Goal: Contribute content

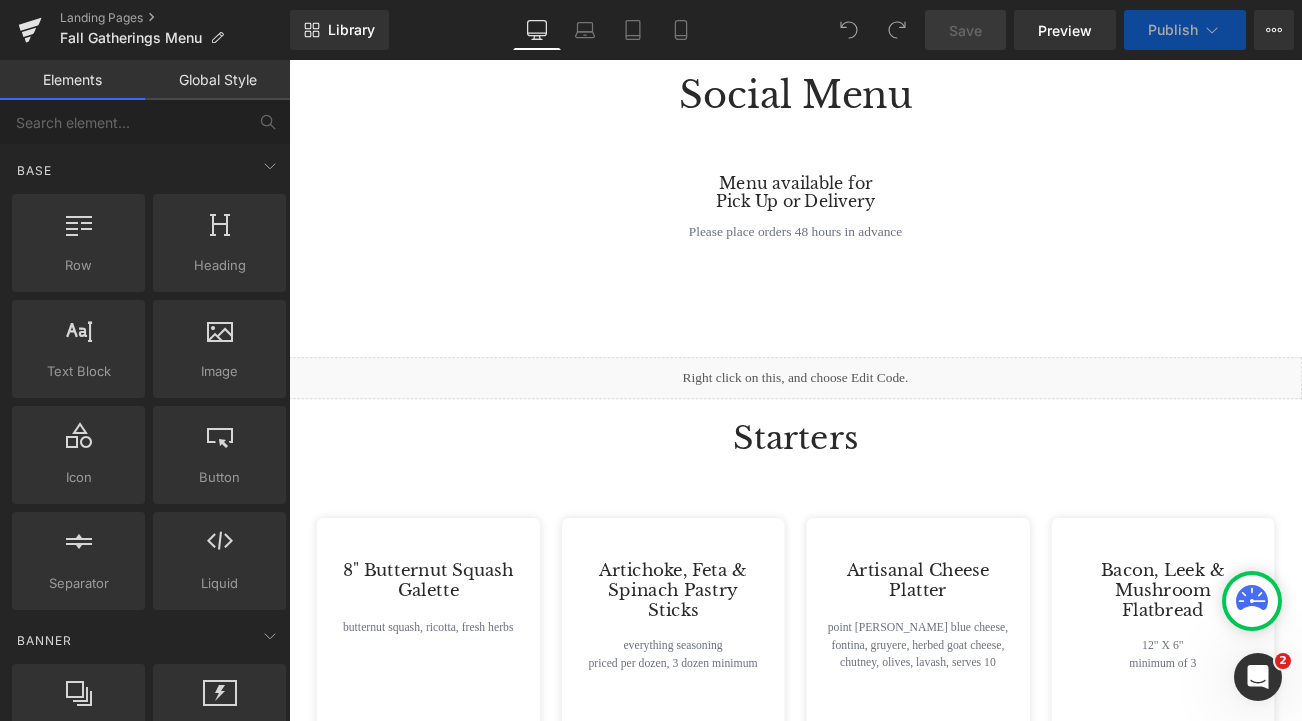
scroll to position [548, 0]
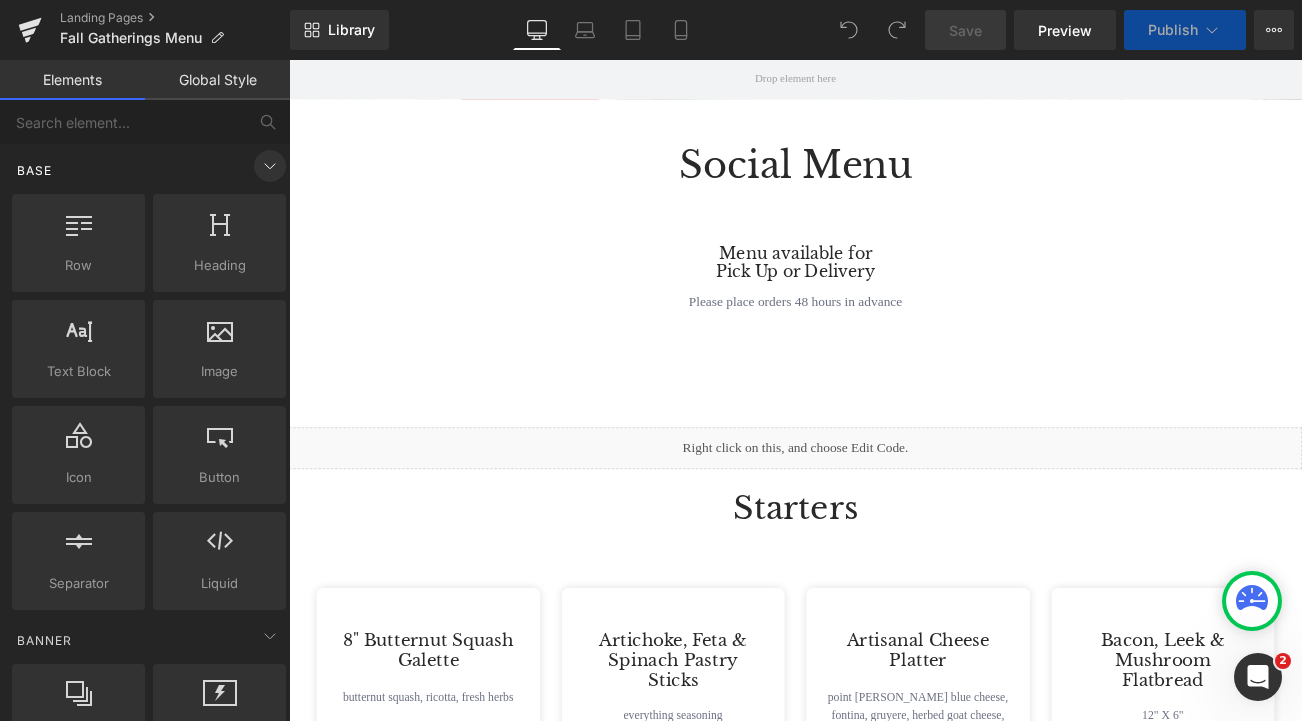
click at [258, 168] on icon at bounding box center [270, 166] width 24 height 24
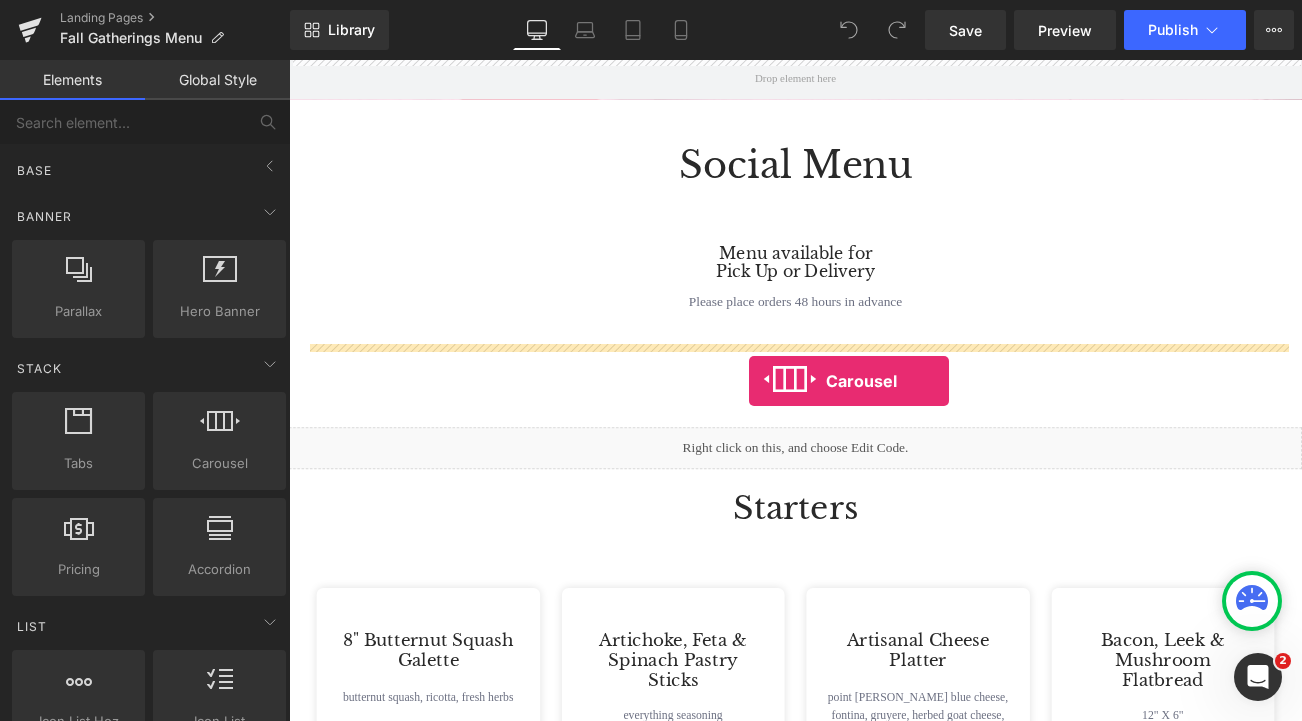
drag, startPoint x: 482, startPoint y: 502, endPoint x: 839, endPoint y: 443, distance: 361.8
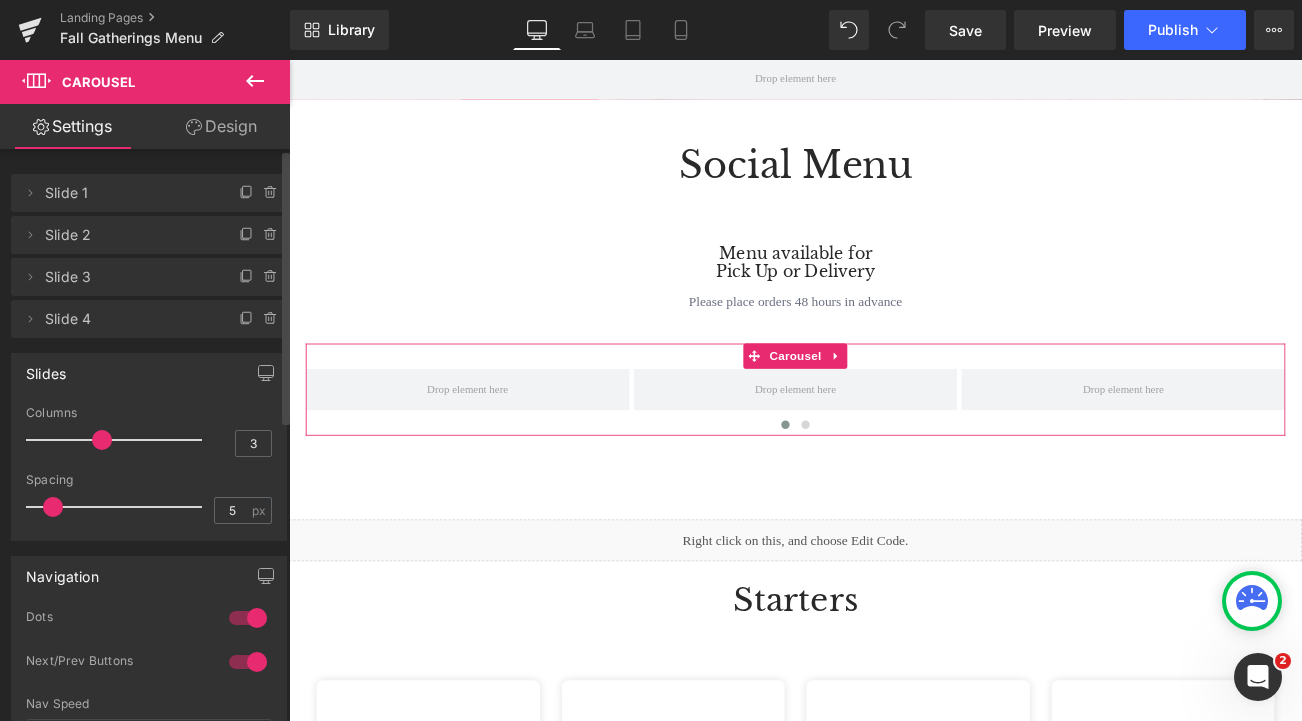
click at [172, 191] on span "Slide 1" at bounding box center [129, 193] width 168 height 38
click at [59, 194] on span "Slide 1" at bounding box center [129, 193] width 168 height 38
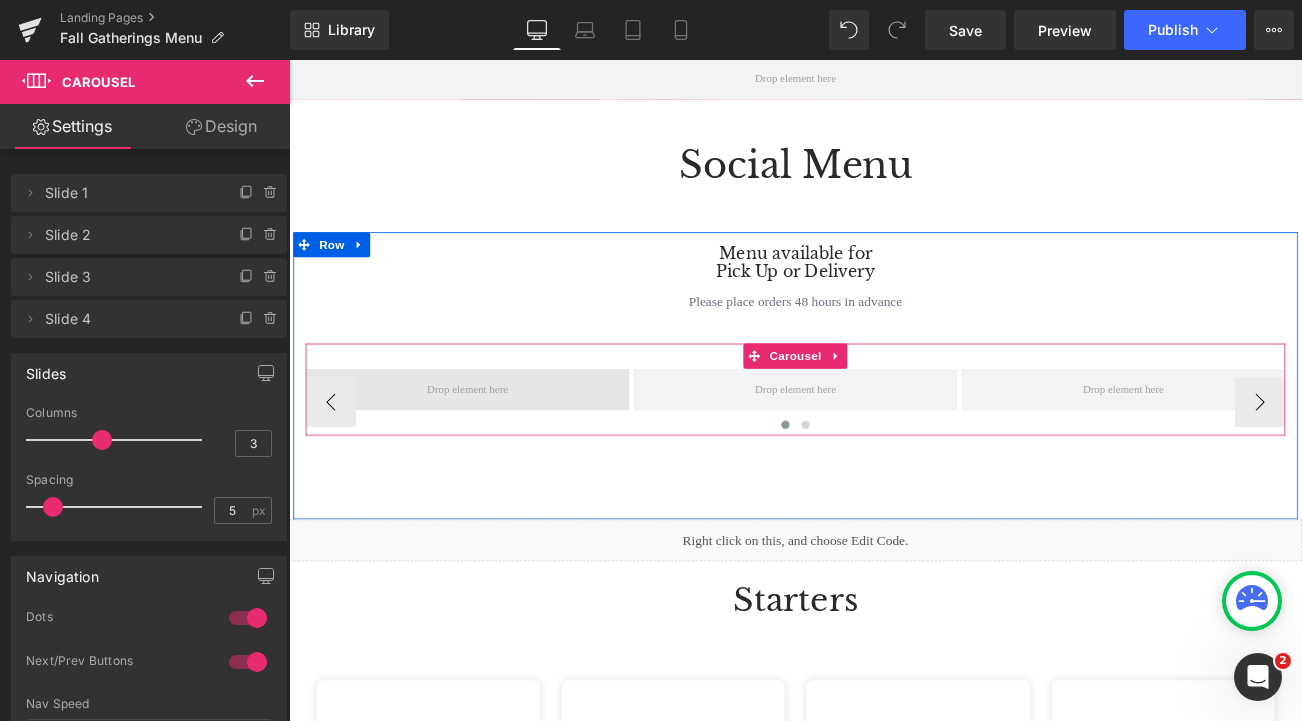
click at [455, 453] on span at bounding box center [502, 454] width 111 height 30
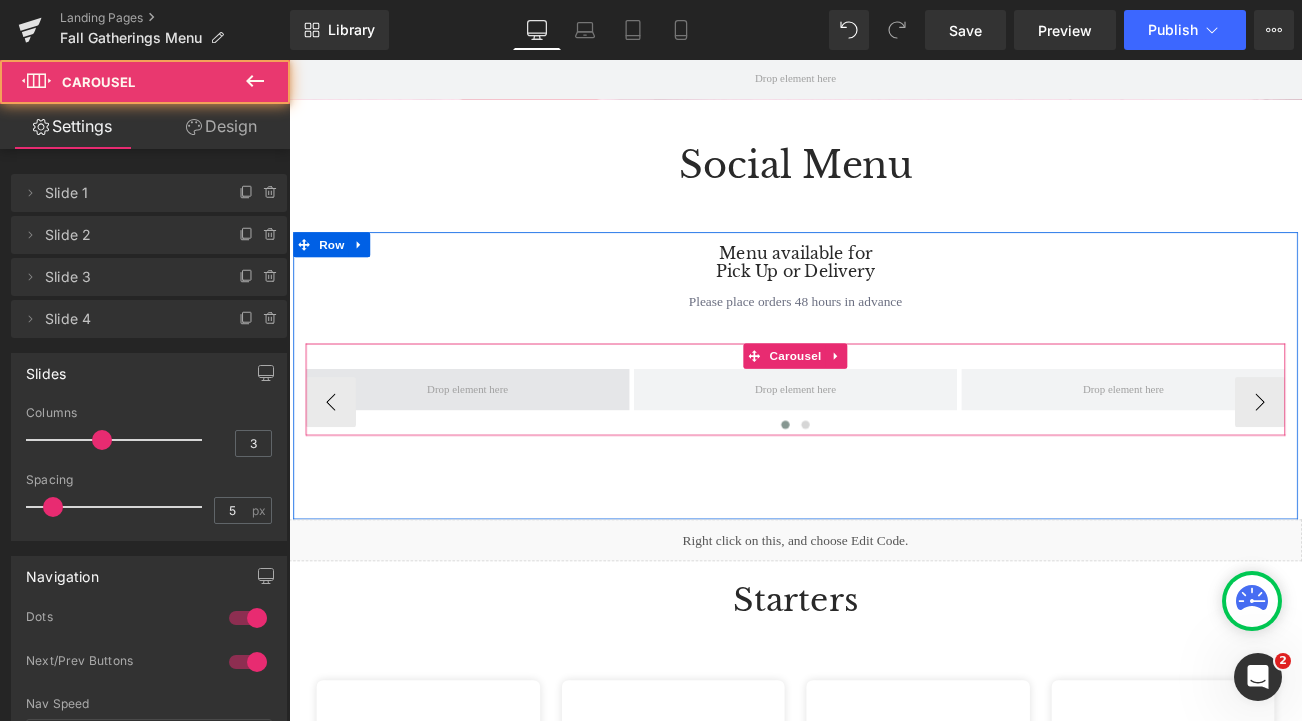
click at [427, 464] on span at bounding box center [502, 454] width 387 height 50
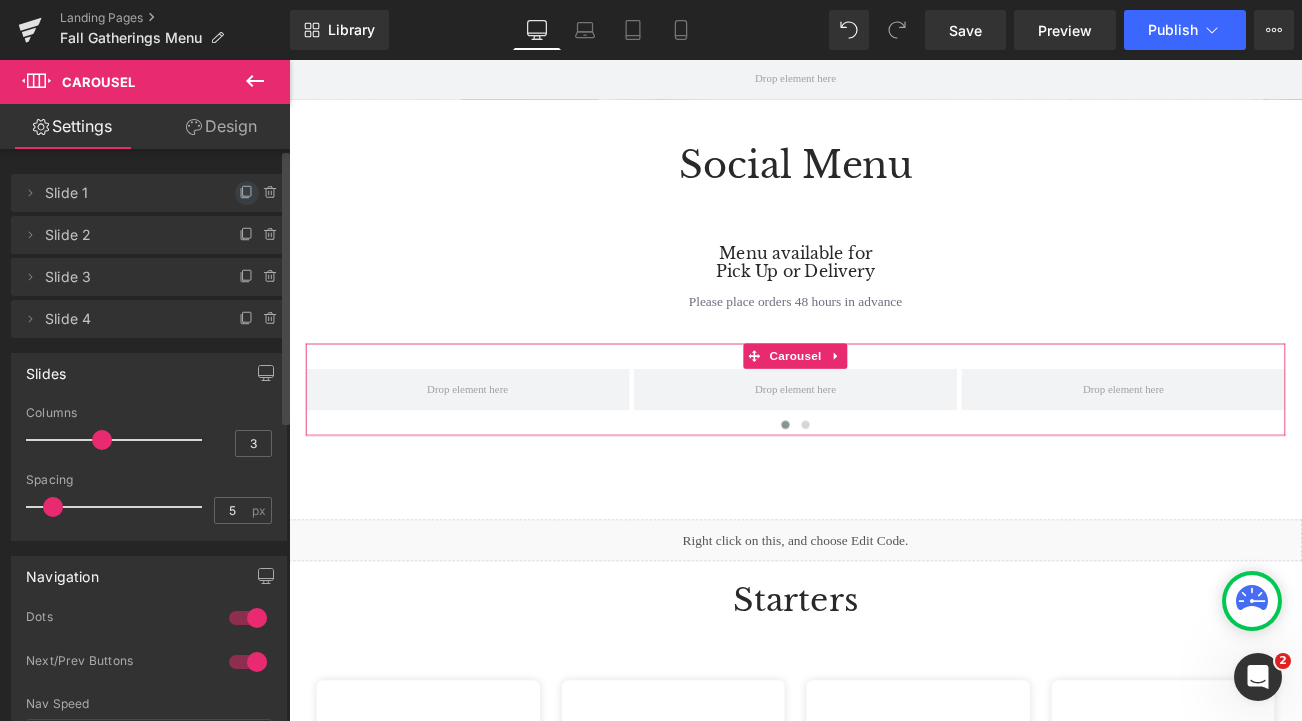
click at [239, 194] on icon at bounding box center [247, 193] width 16 height 16
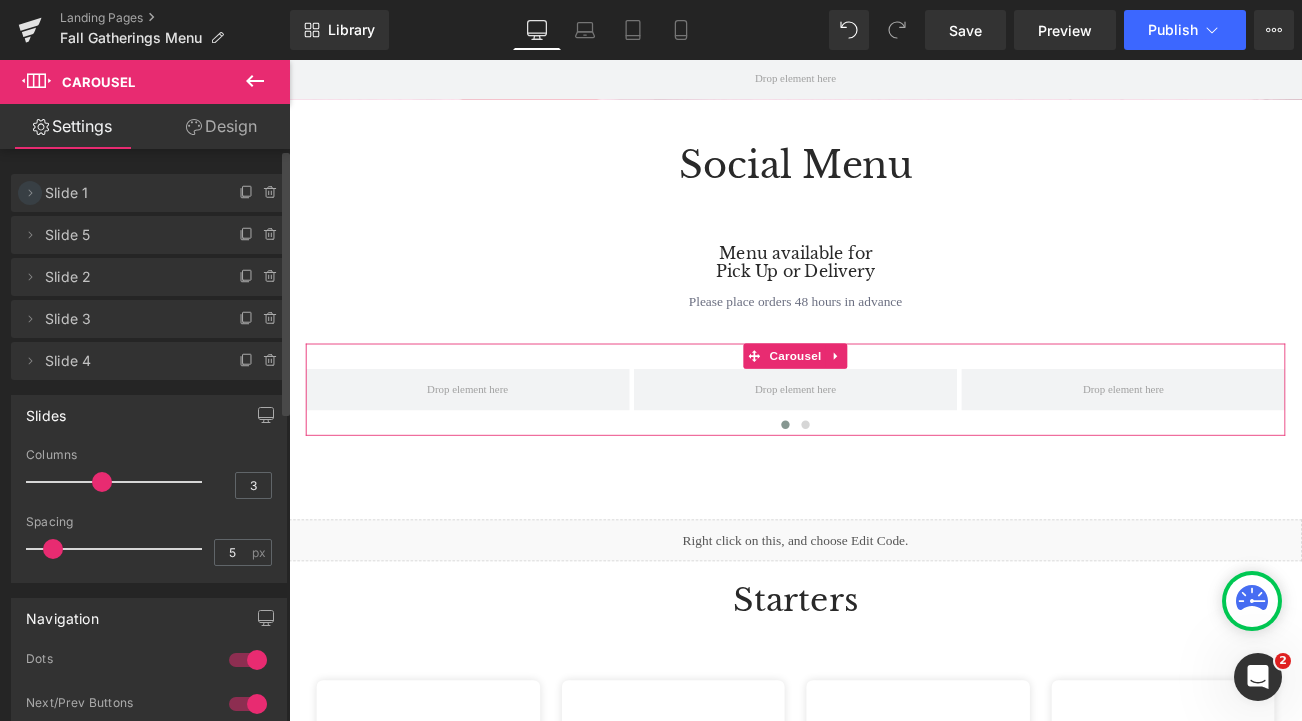
click at [34, 196] on icon at bounding box center [30, 193] width 16 height 16
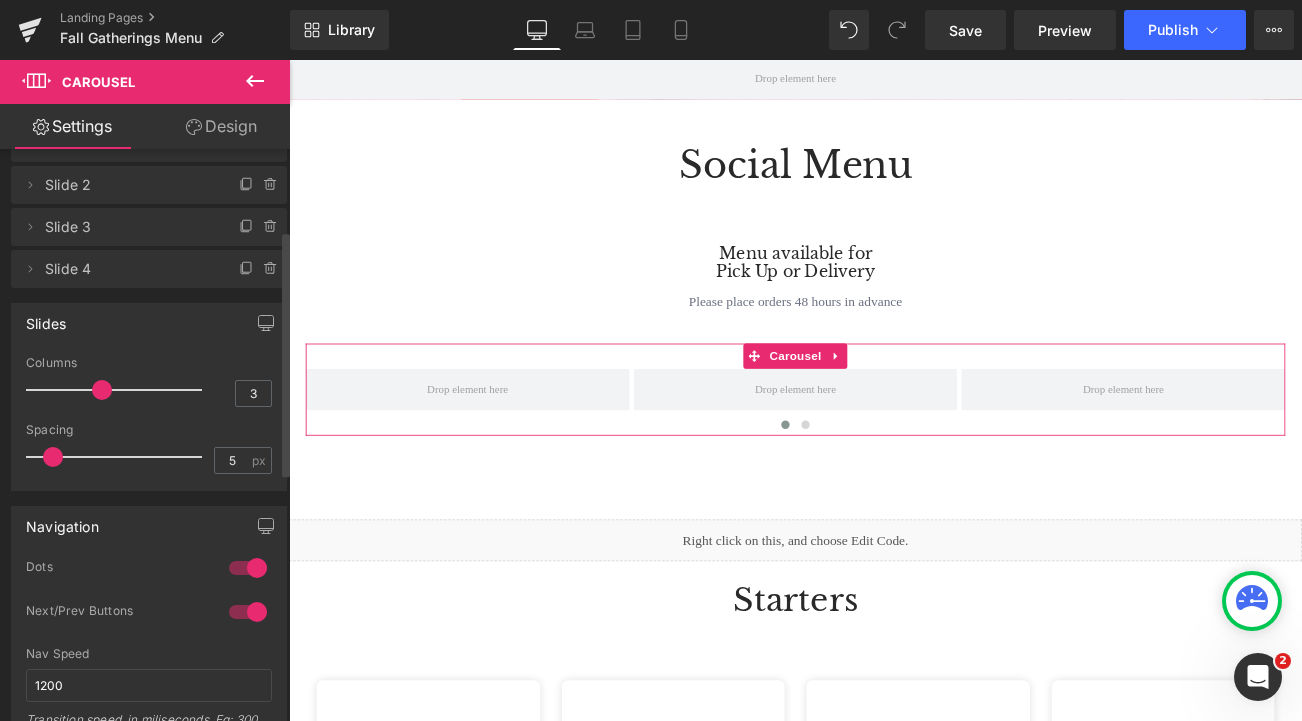
scroll to position [189, 0]
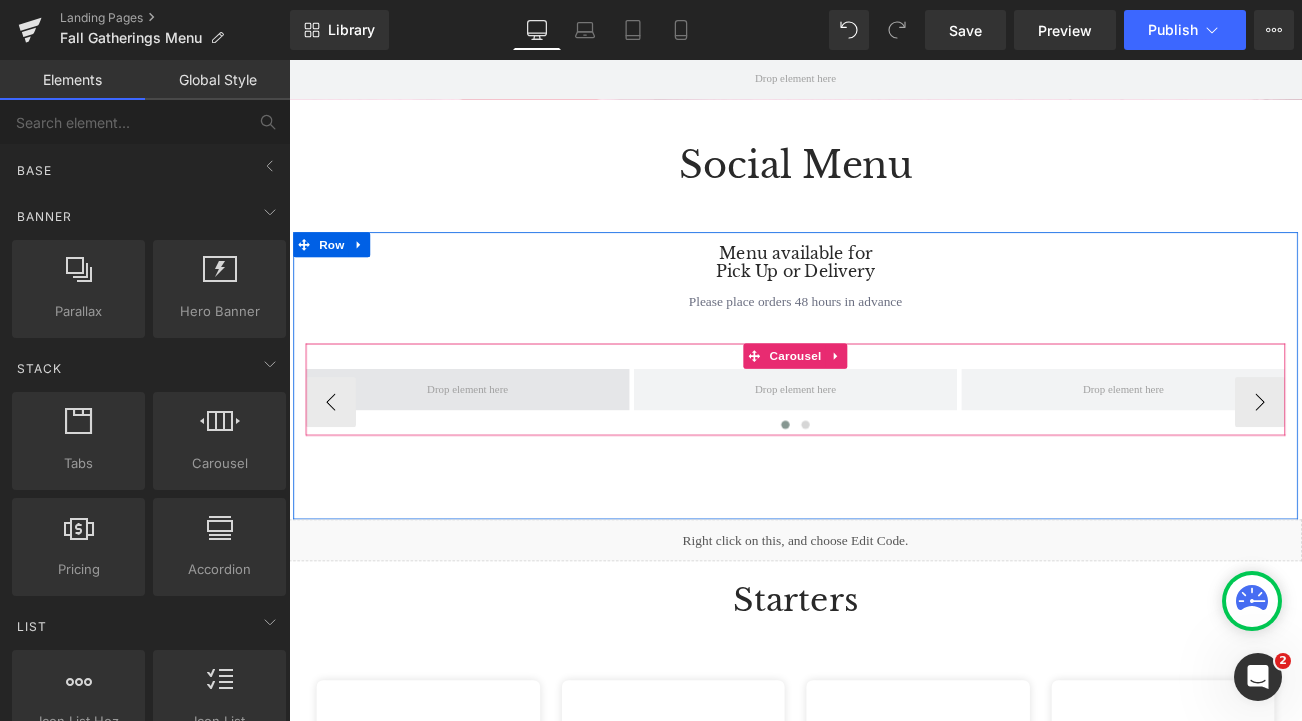
click at [496, 464] on span at bounding box center [502, 454] width 111 height 30
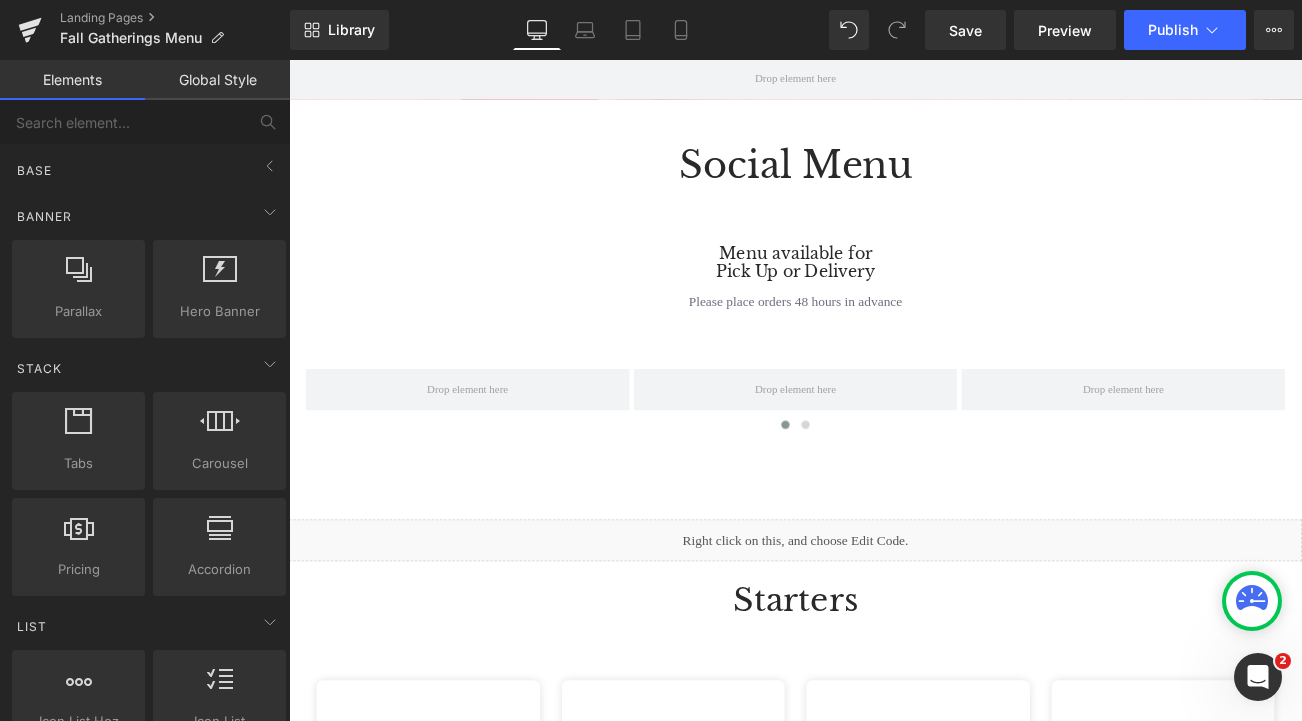
click at [95, 77] on link "Elements" at bounding box center [72, 80] width 145 height 40
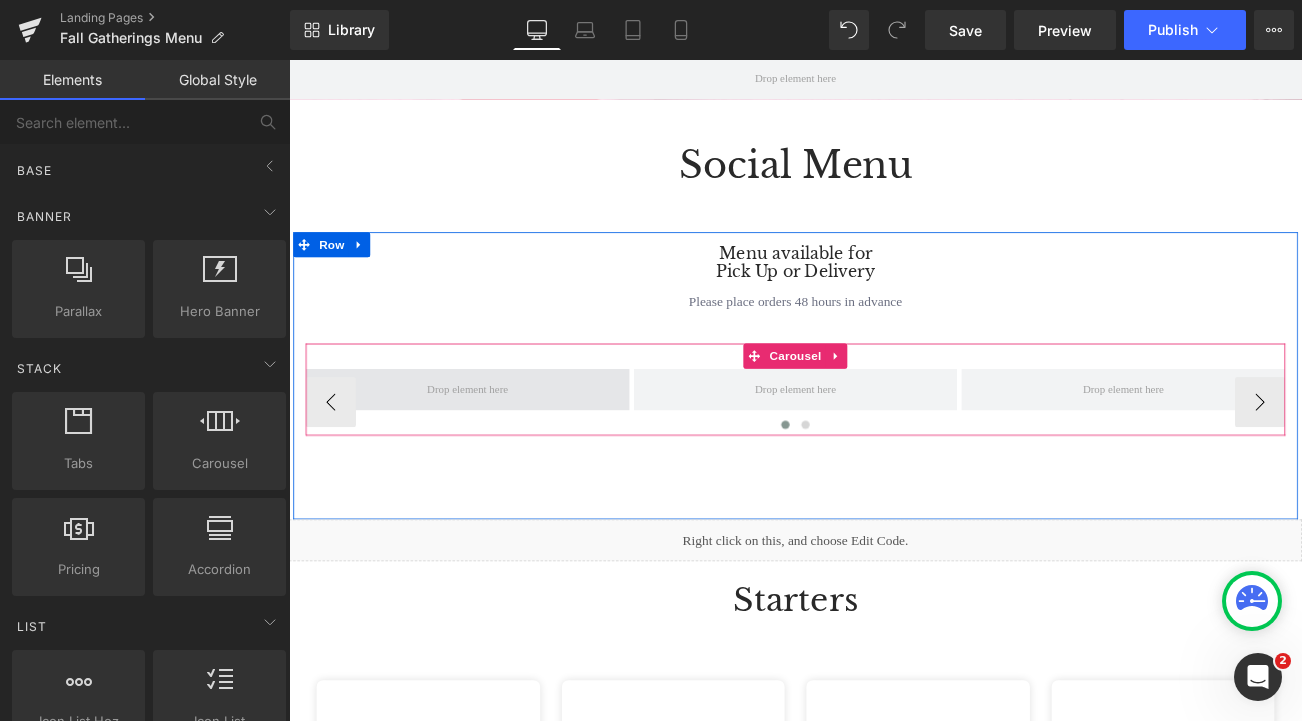
click at [511, 453] on span at bounding box center [502, 454] width 111 height 30
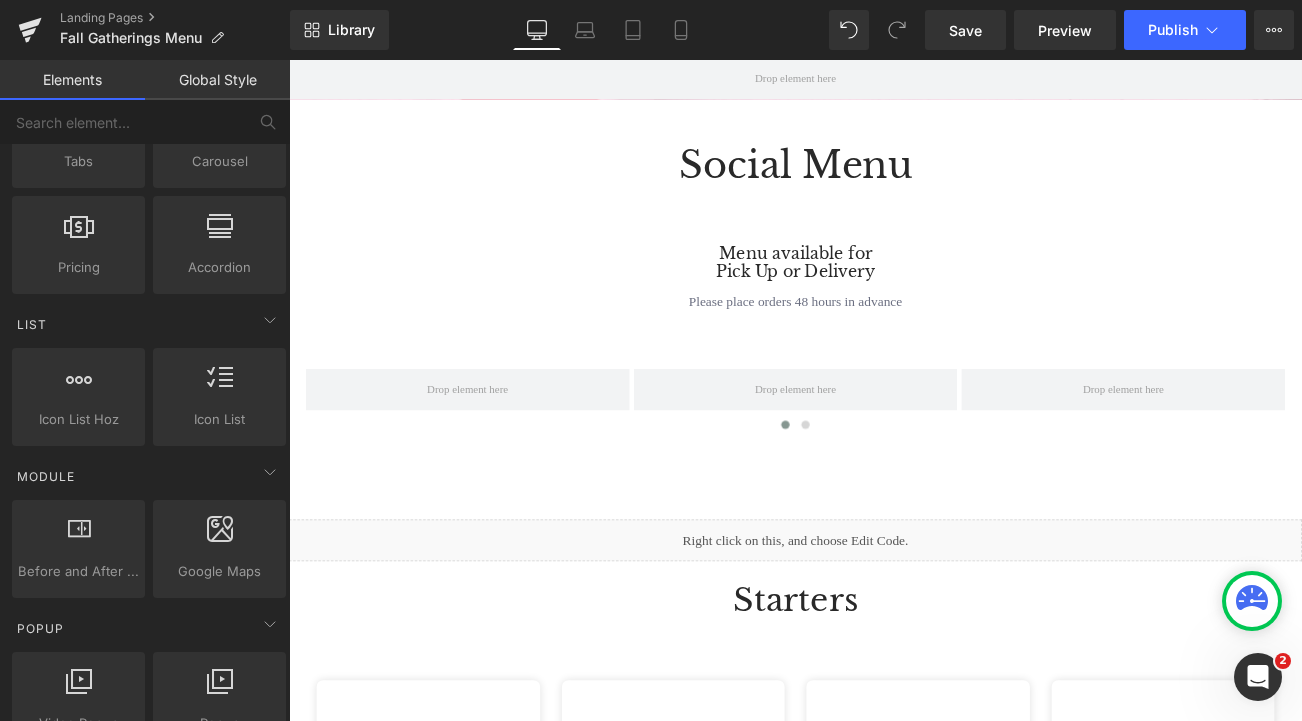
scroll to position [0, 0]
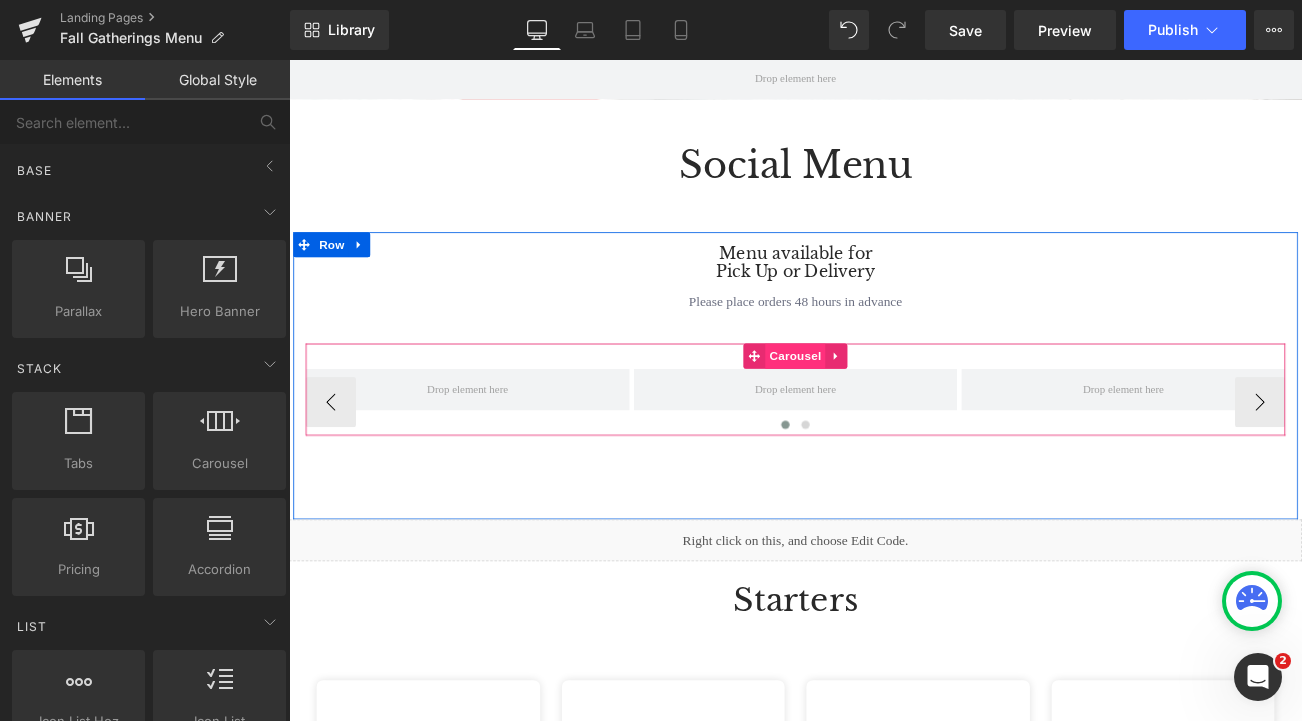
click at [895, 421] on span "Carousel" at bounding box center [894, 414] width 72 height 30
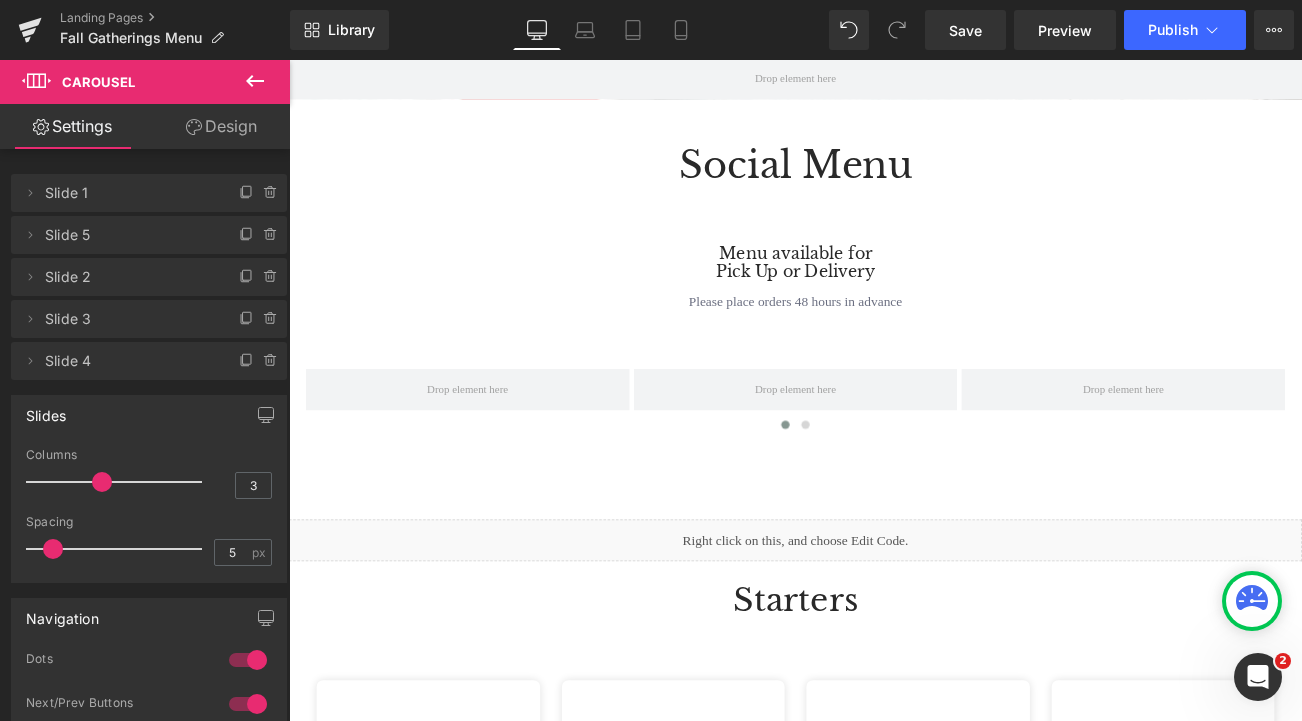
click at [265, 87] on icon at bounding box center [255, 81] width 24 height 24
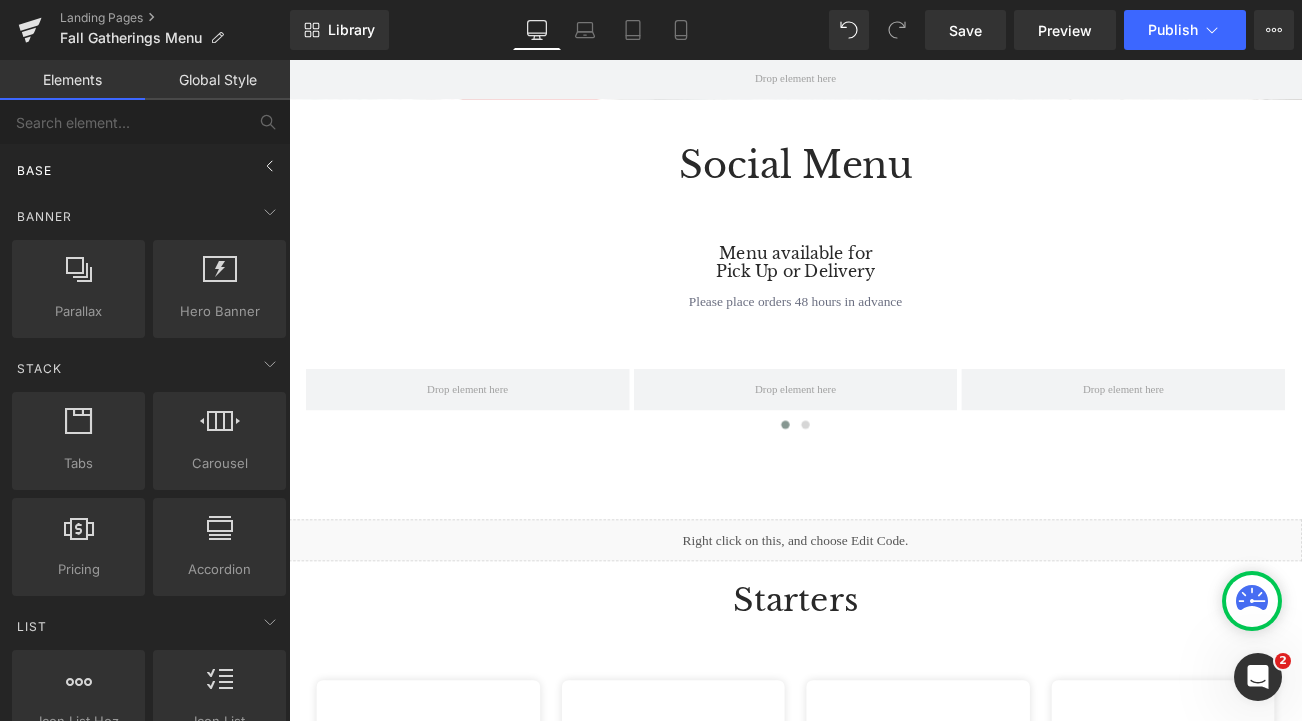
click at [51, 167] on span "Base" at bounding box center [34, 170] width 39 height 19
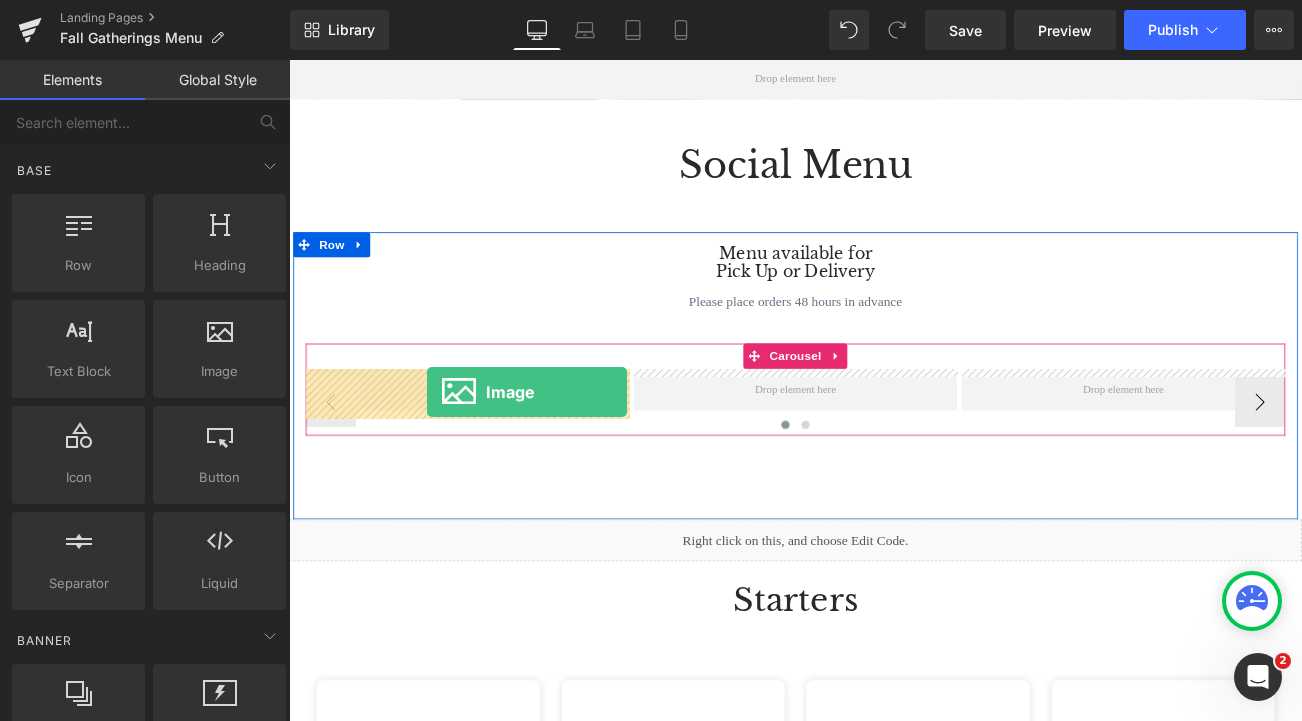
drag, startPoint x: 506, startPoint y: 396, endPoint x: 454, endPoint y: 457, distance: 80.1
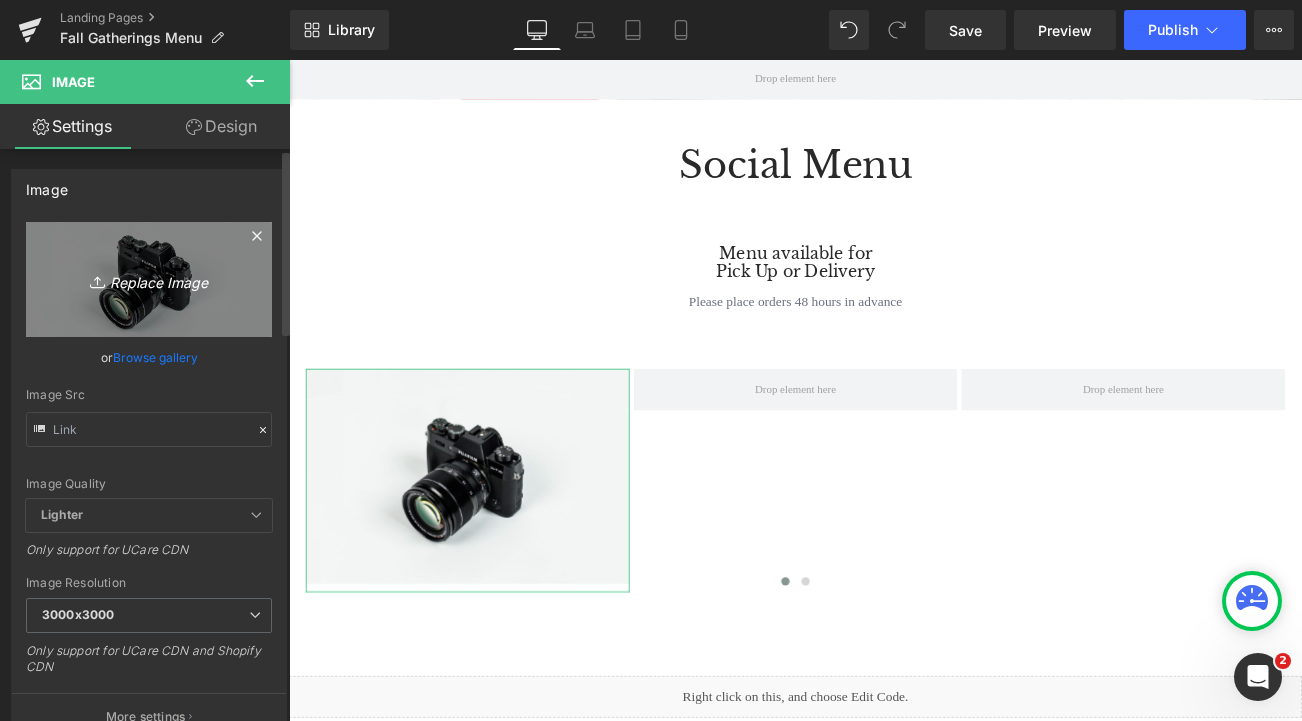
click at [140, 279] on icon "Replace Image" at bounding box center [149, 279] width 160 height 25
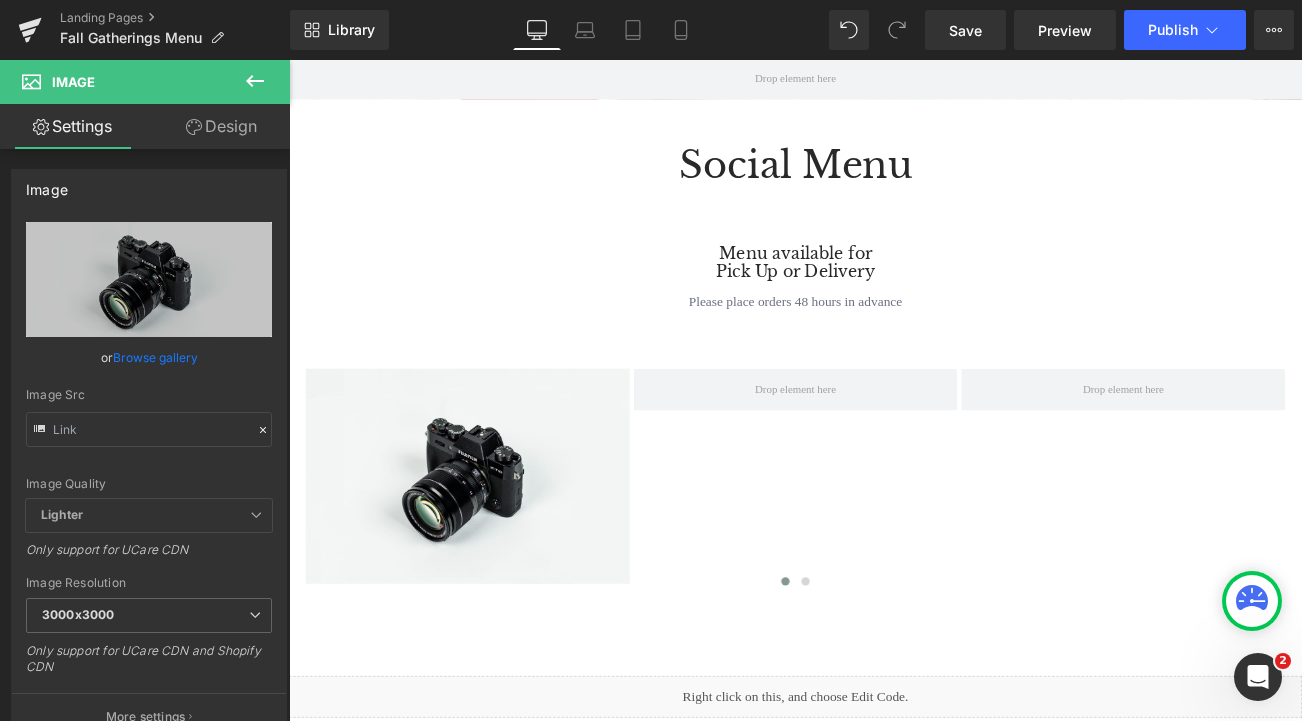
type input "C:\fakepath\IMG_3772.jpeg"
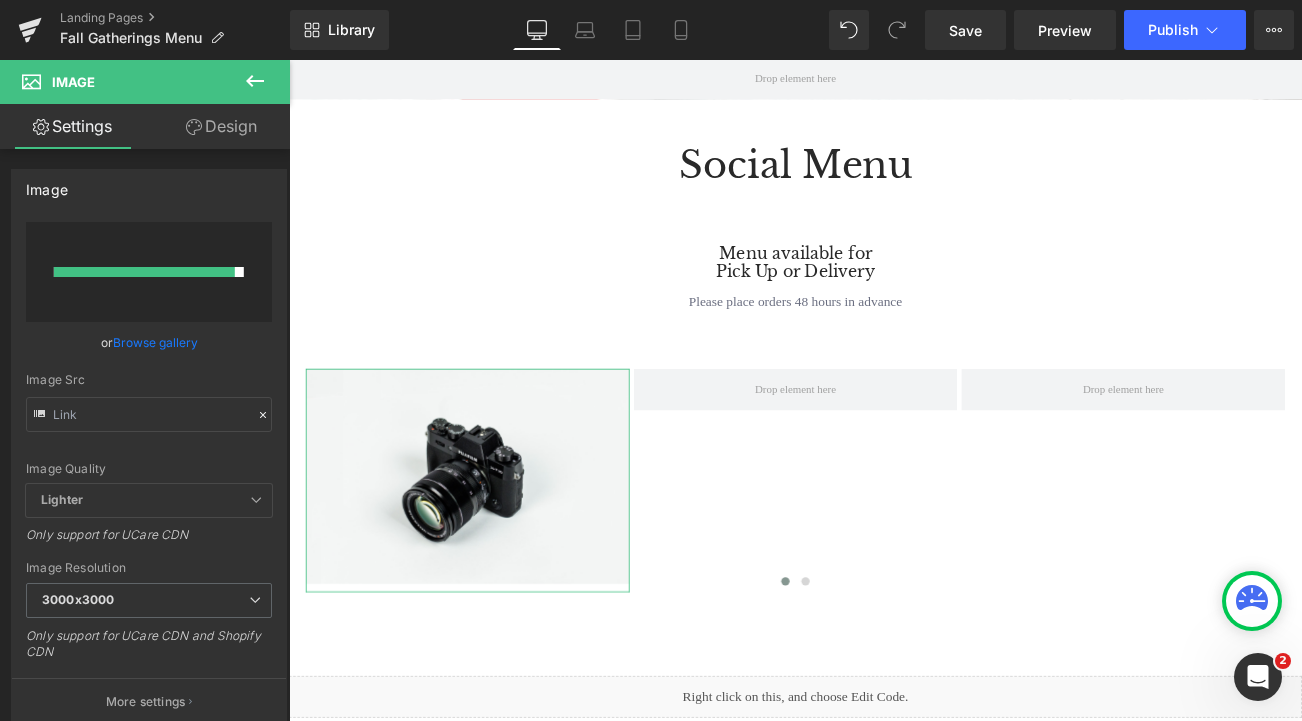
click at [218, 134] on link "Design" at bounding box center [221, 126] width 145 height 45
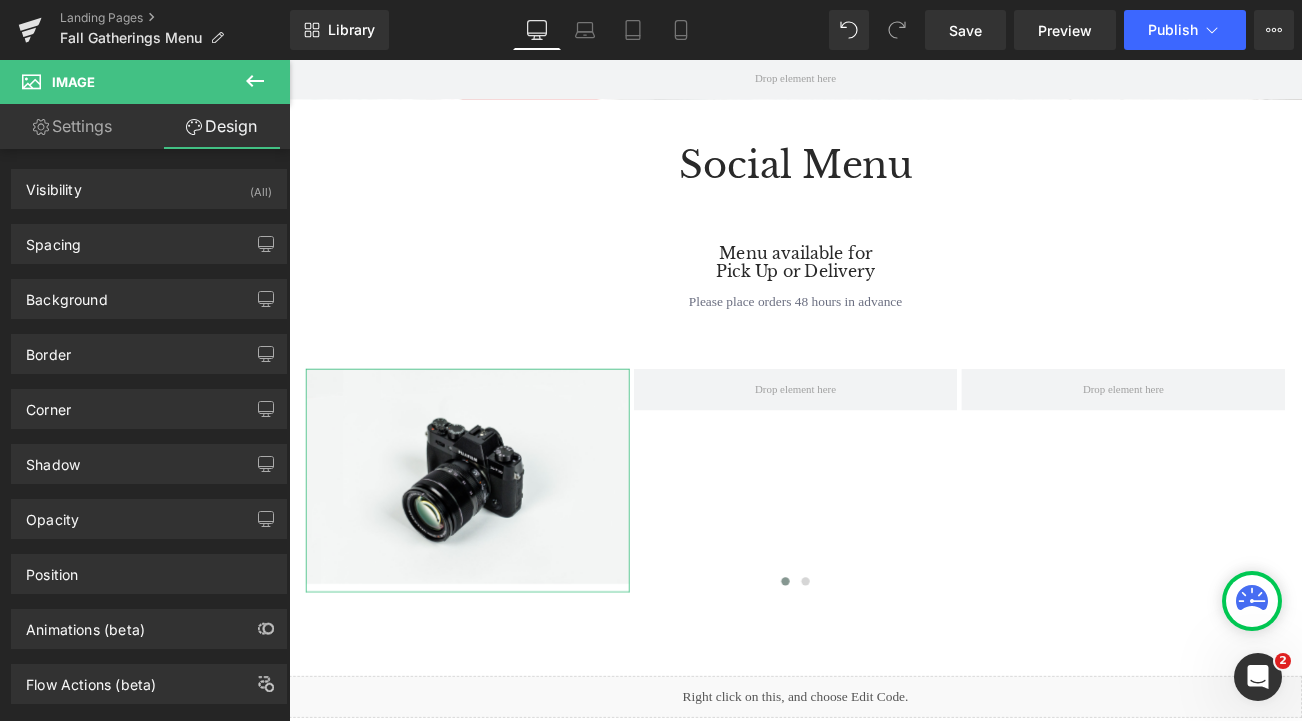
click at [61, 133] on link "Settings" at bounding box center [72, 126] width 145 height 45
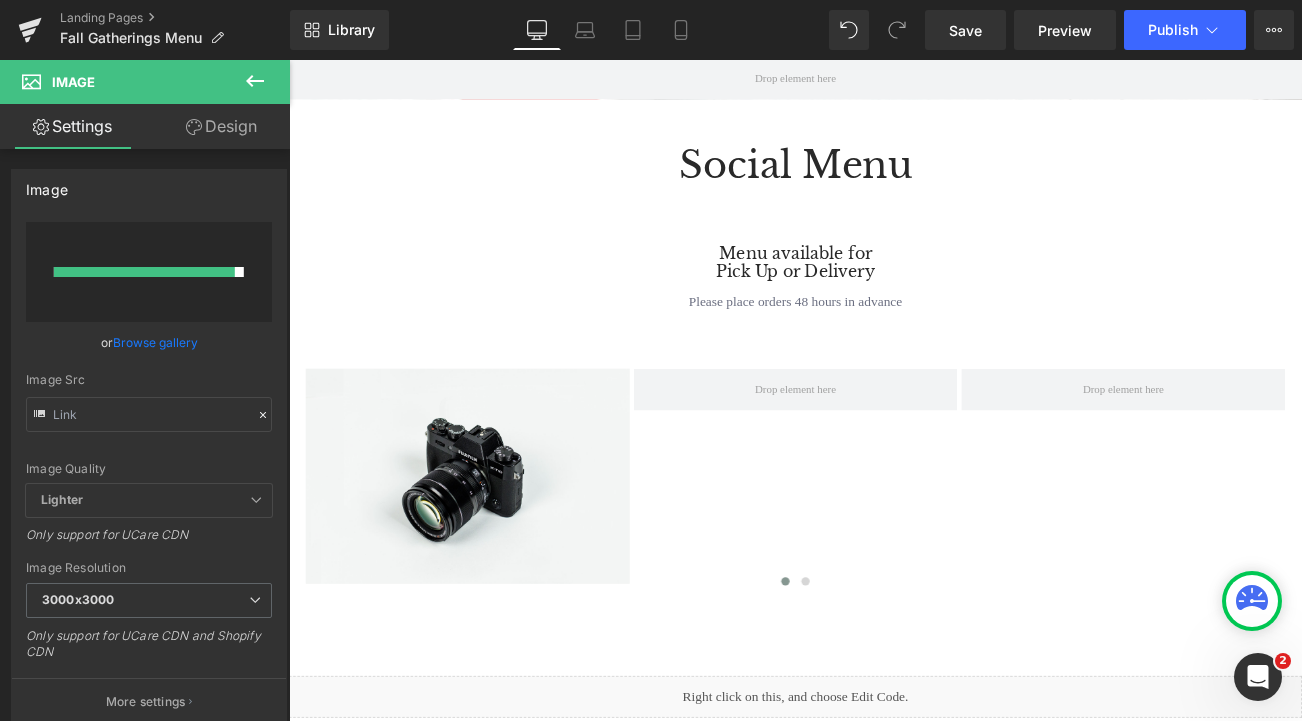
click at [258, 78] on icon at bounding box center [255, 81] width 24 height 24
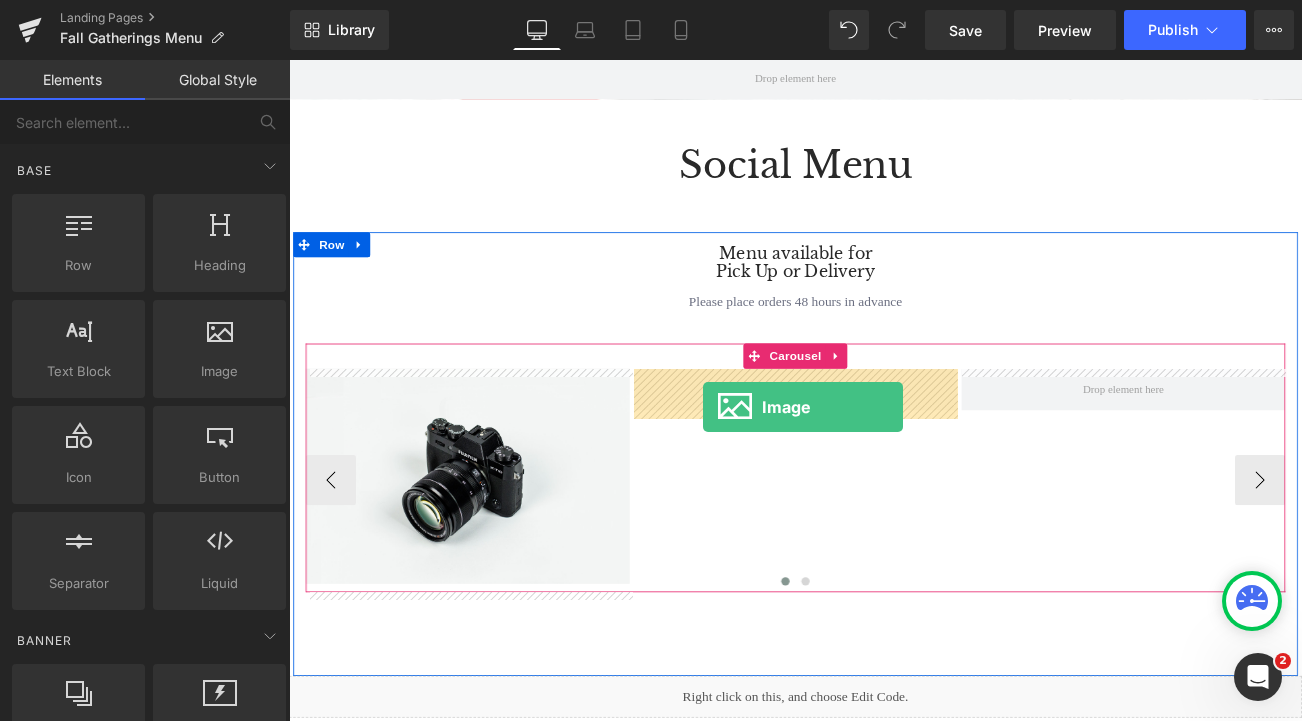
drag, startPoint x: 471, startPoint y: 421, endPoint x: 784, endPoint y: 474, distance: 317.4
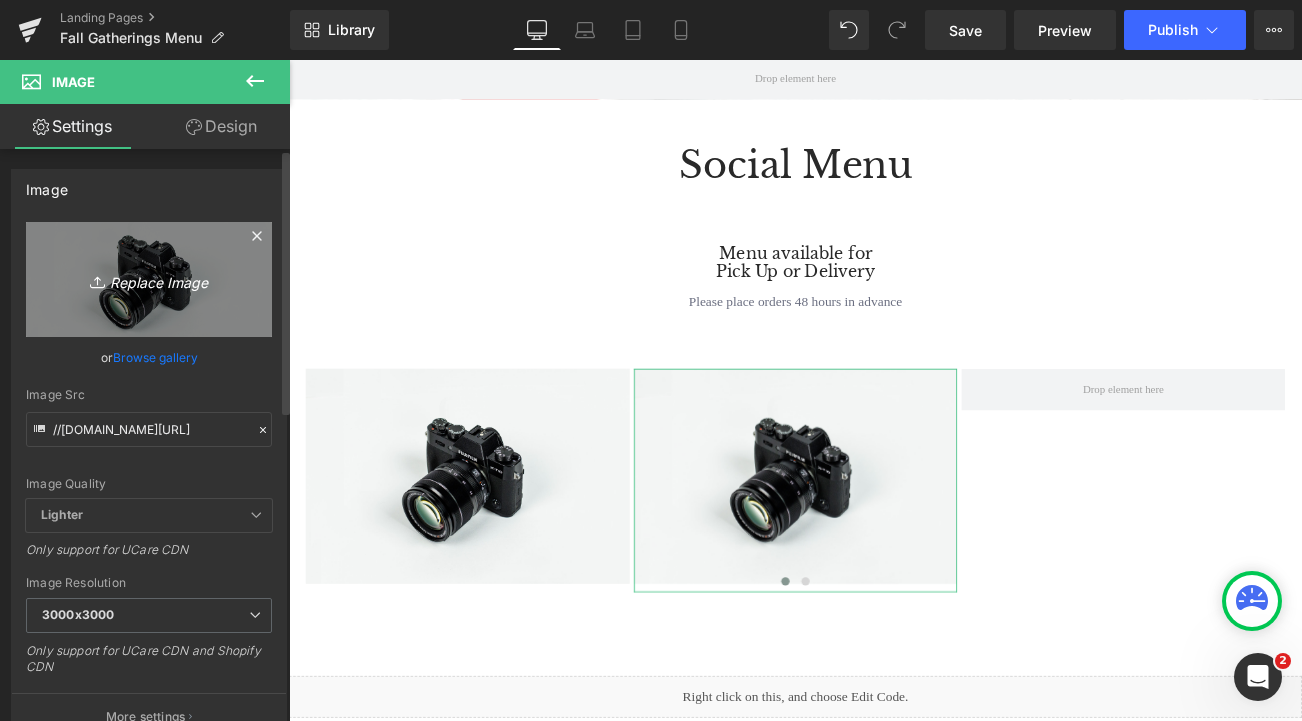
click at [144, 288] on icon "Replace Image" at bounding box center [149, 279] width 160 height 25
type input "C:\fakepath\IMG_3756.jpeg"
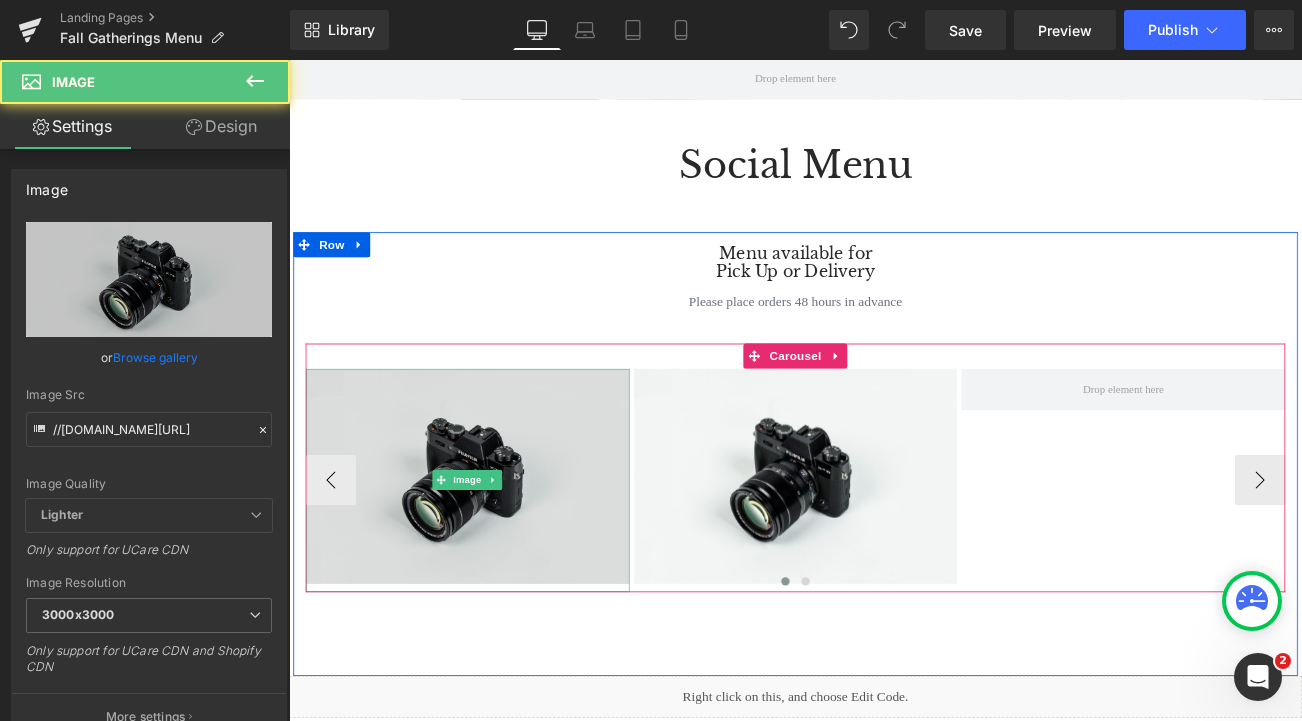
click at [488, 586] on img at bounding box center [502, 557] width 387 height 256
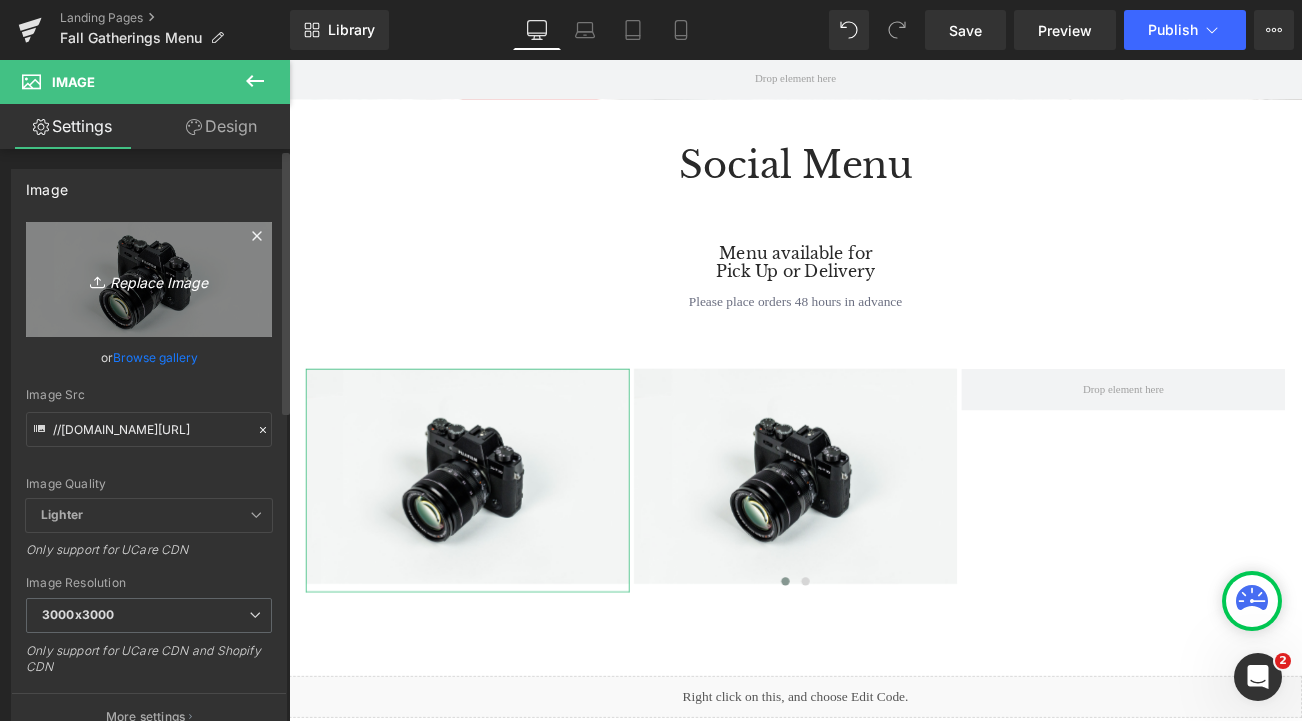
click at [123, 276] on icon "Replace Image" at bounding box center [149, 279] width 160 height 25
type input "C:\fakepath\IMG_3772.jpeg"
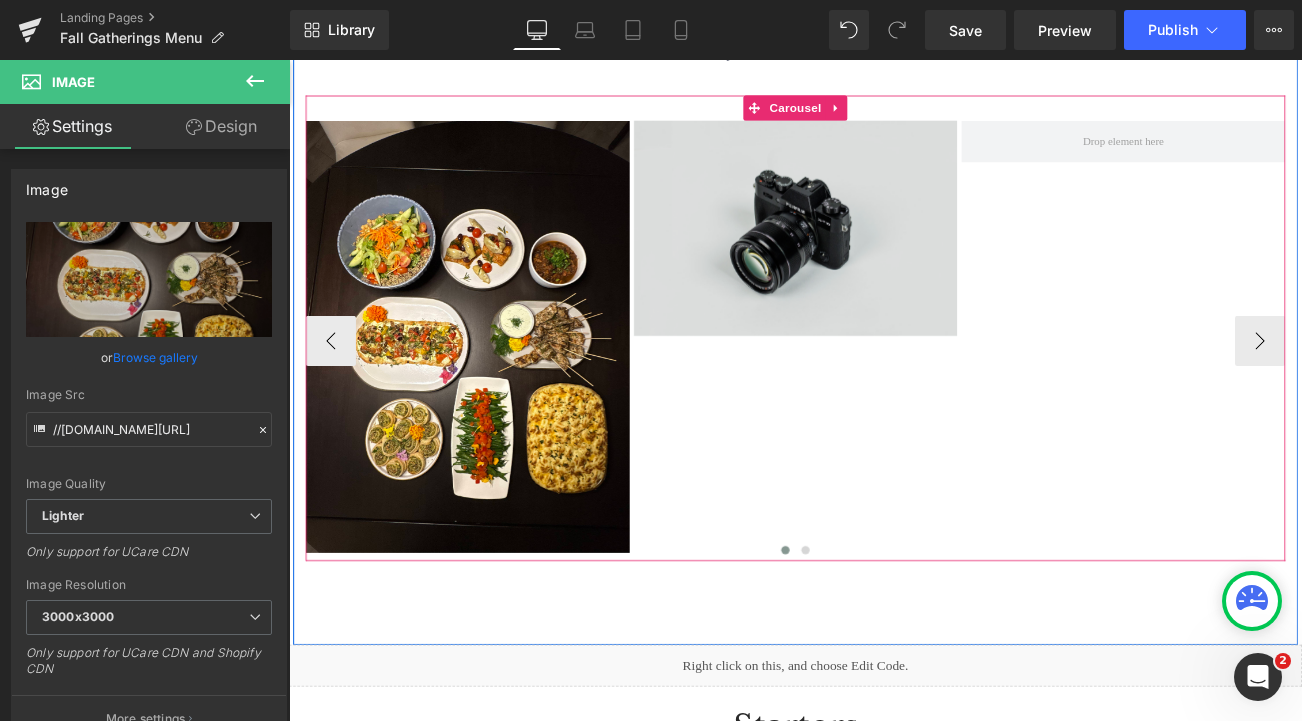
scroll to position [846, 0]
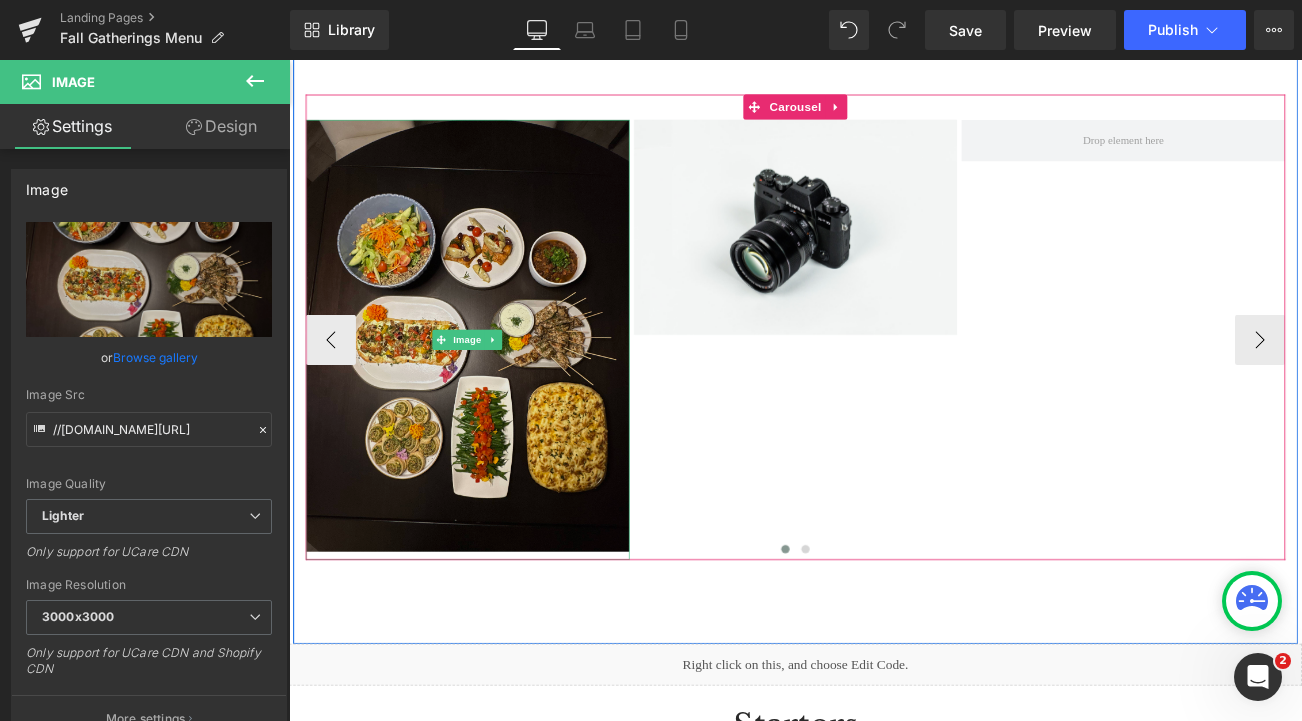
click at [620, 339] on img at bounding box center [502, 389] width 387 height 516
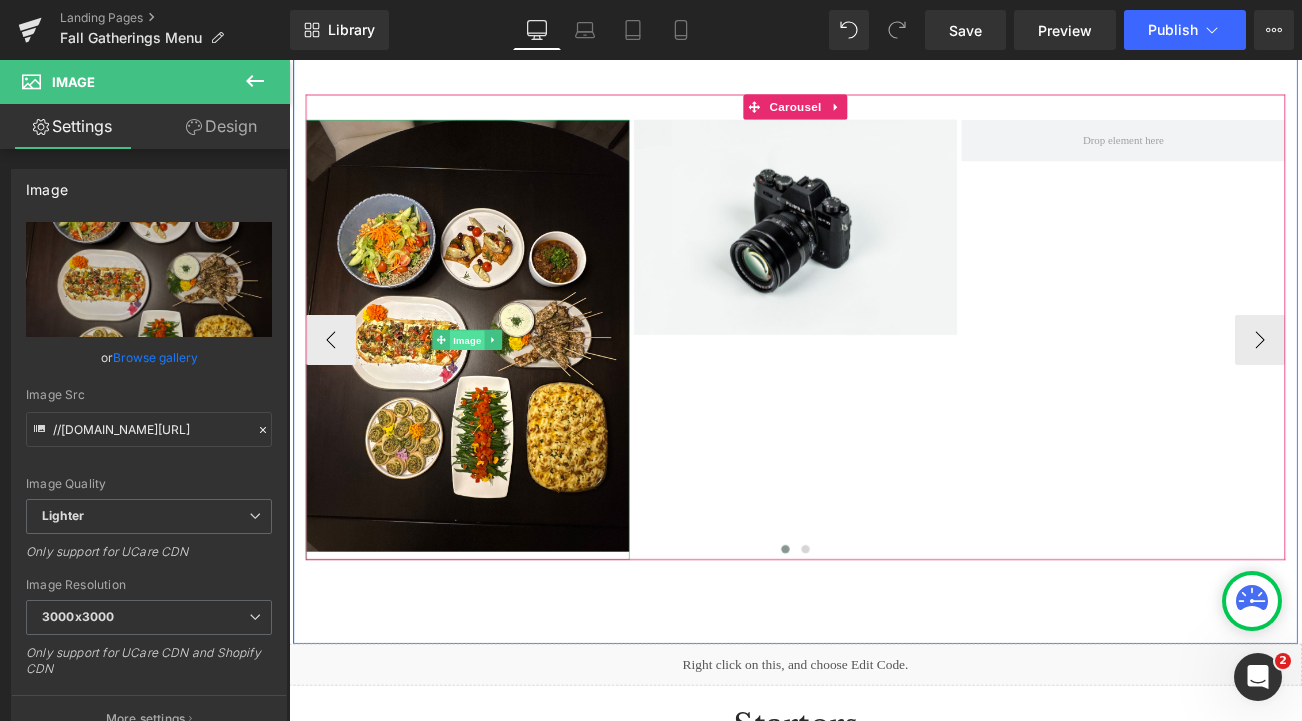
click at [501, 395] on span "Image" at bounding box center [503, 395] width 42 height 24
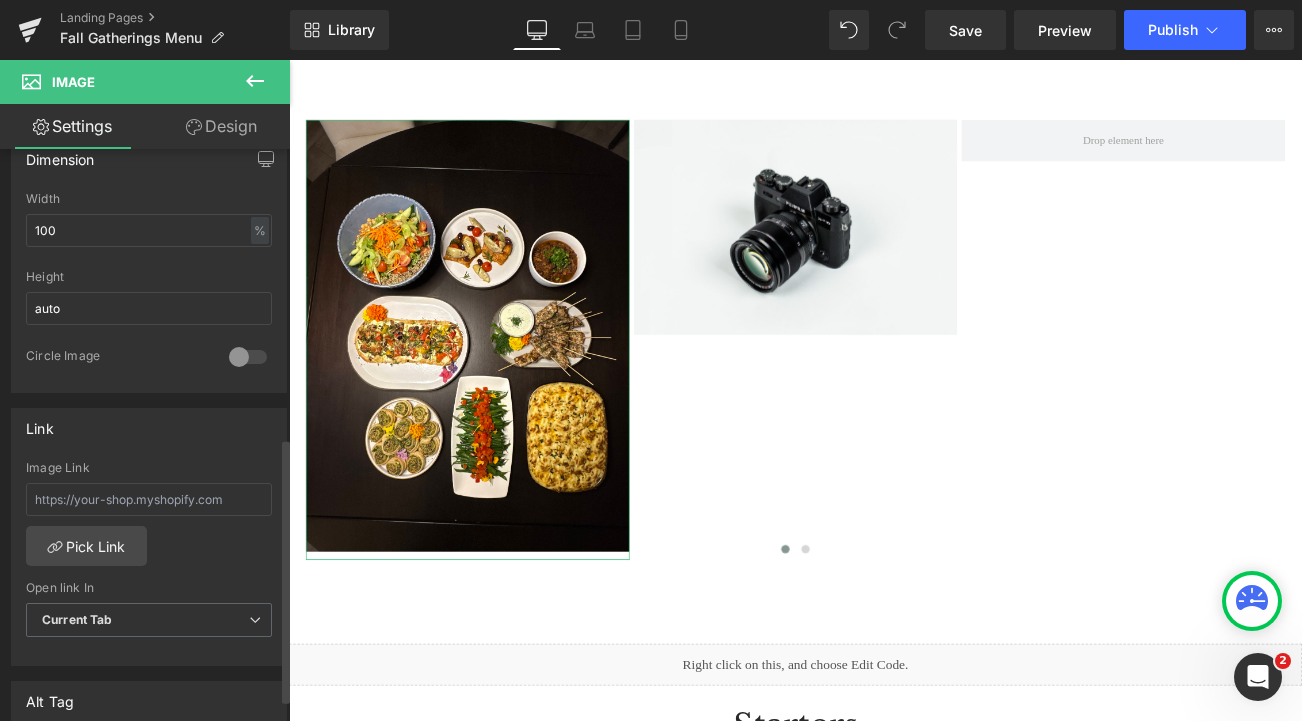
scroll to position [616, 0]
drag, startPoint x: 149, startPoint y: 240, endPoint x: 33, endPoint y: 233, distance: 116.2
click at [32, 234] on input "100" at bounding box center [149, 233] width 246 height 33
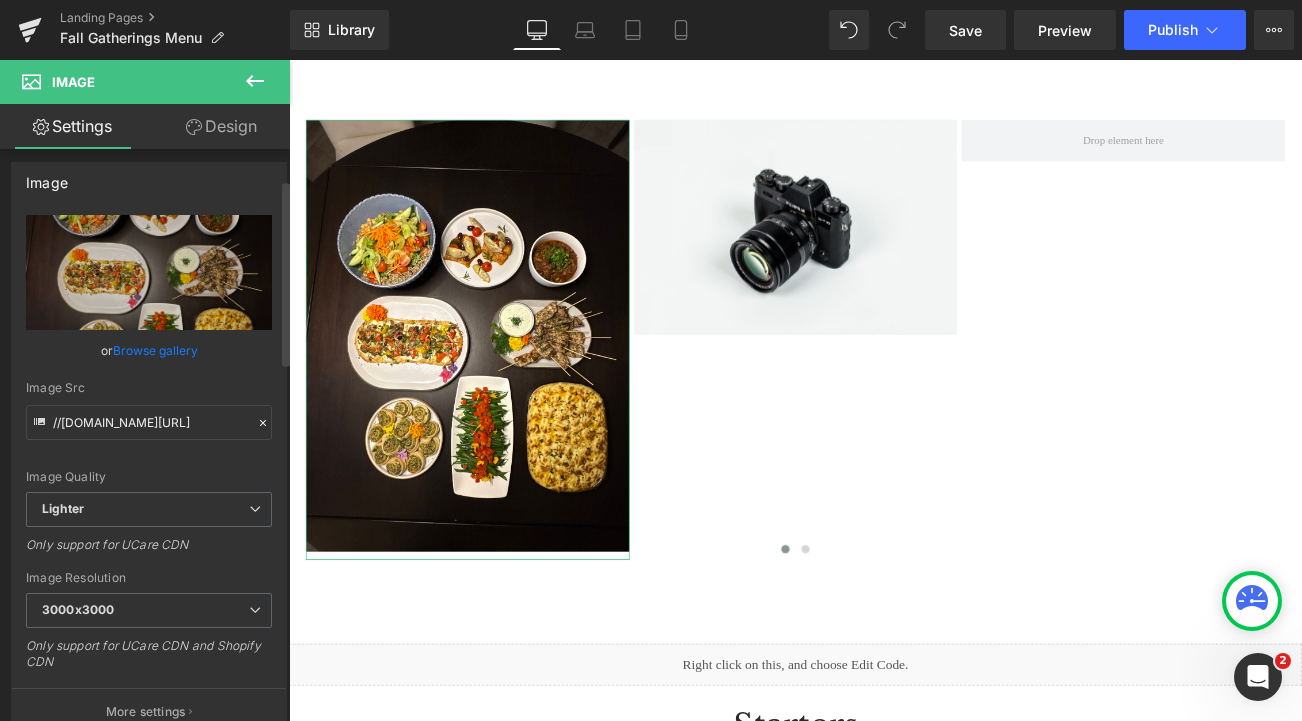
scroll to position [0, 0]
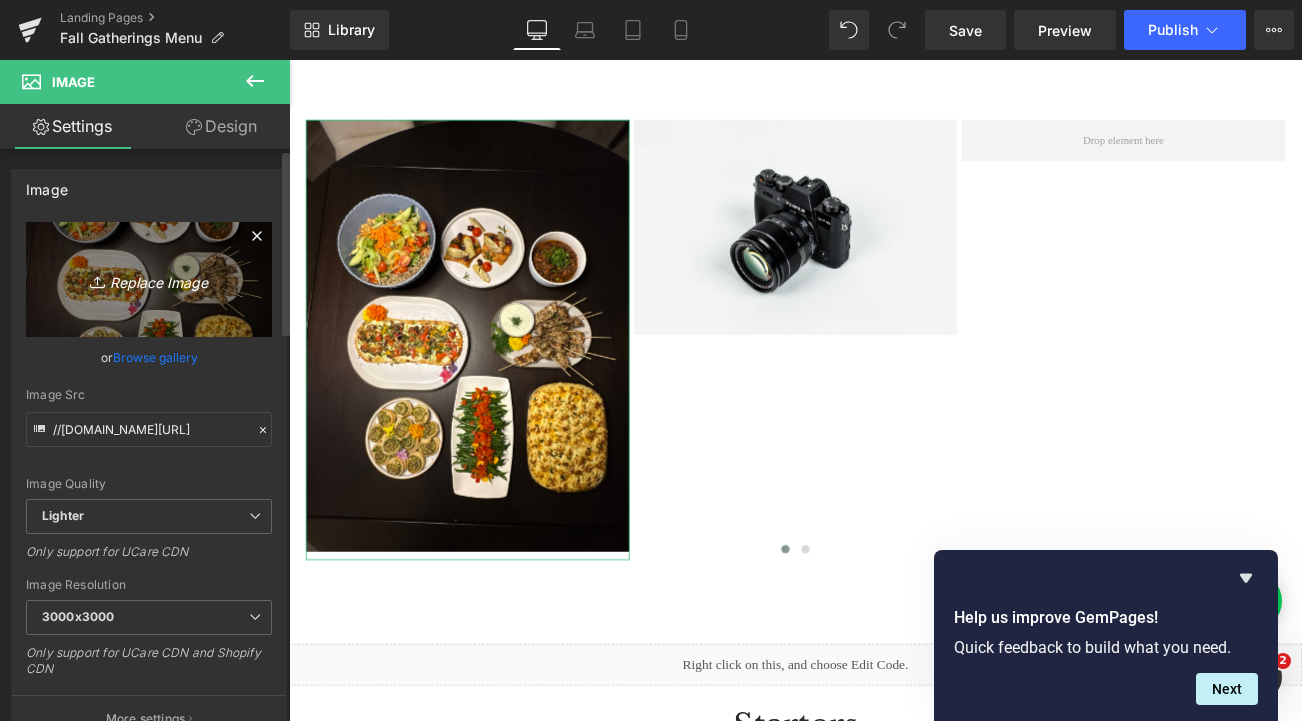
click at [140, 287] on icon "Replace Image" at bounding box center [149, 279] width 160 height 25
click at [159, 278] on icon "Replace Image" at bounding box center [149, 279] width 160 height 25
click at [133, 288] on icon "Replace Image" at bounding box center [149, 279] width 160 height 25
type input "C:\fakepath\1.jpg"
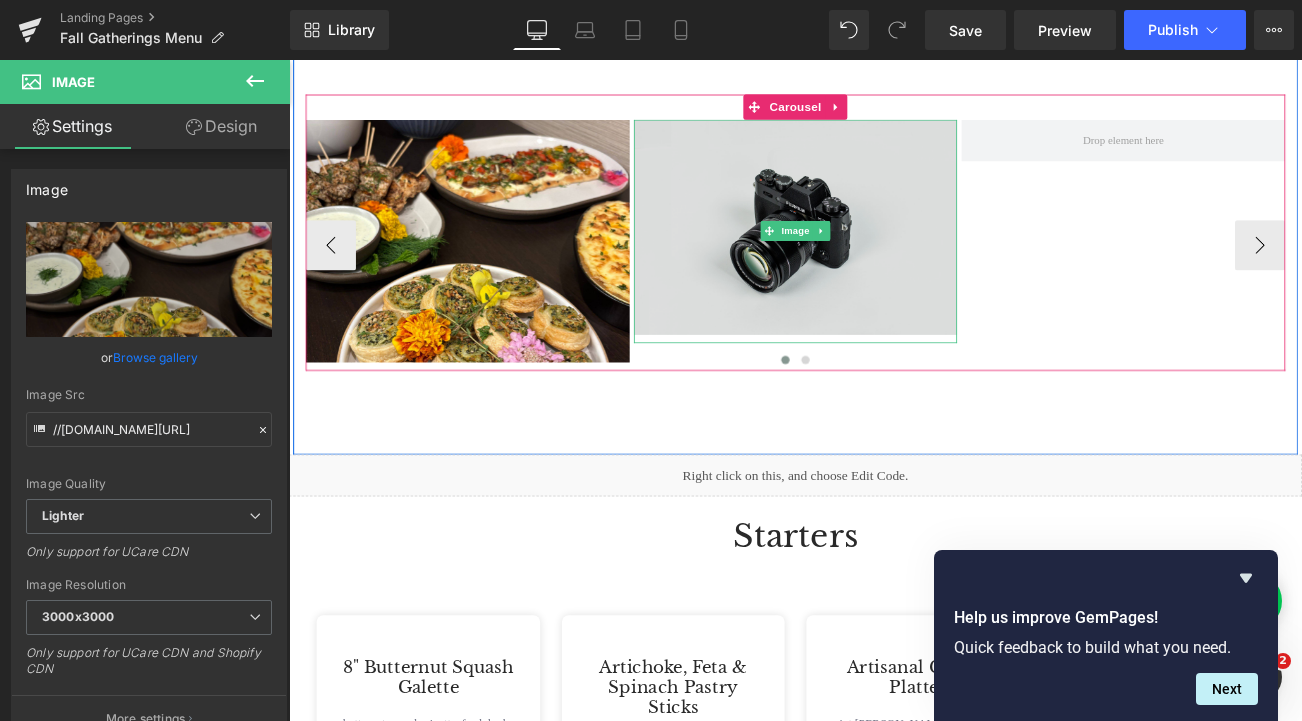
click at [754, 316] on img at bounding box center [894, 259] width 387 height 256
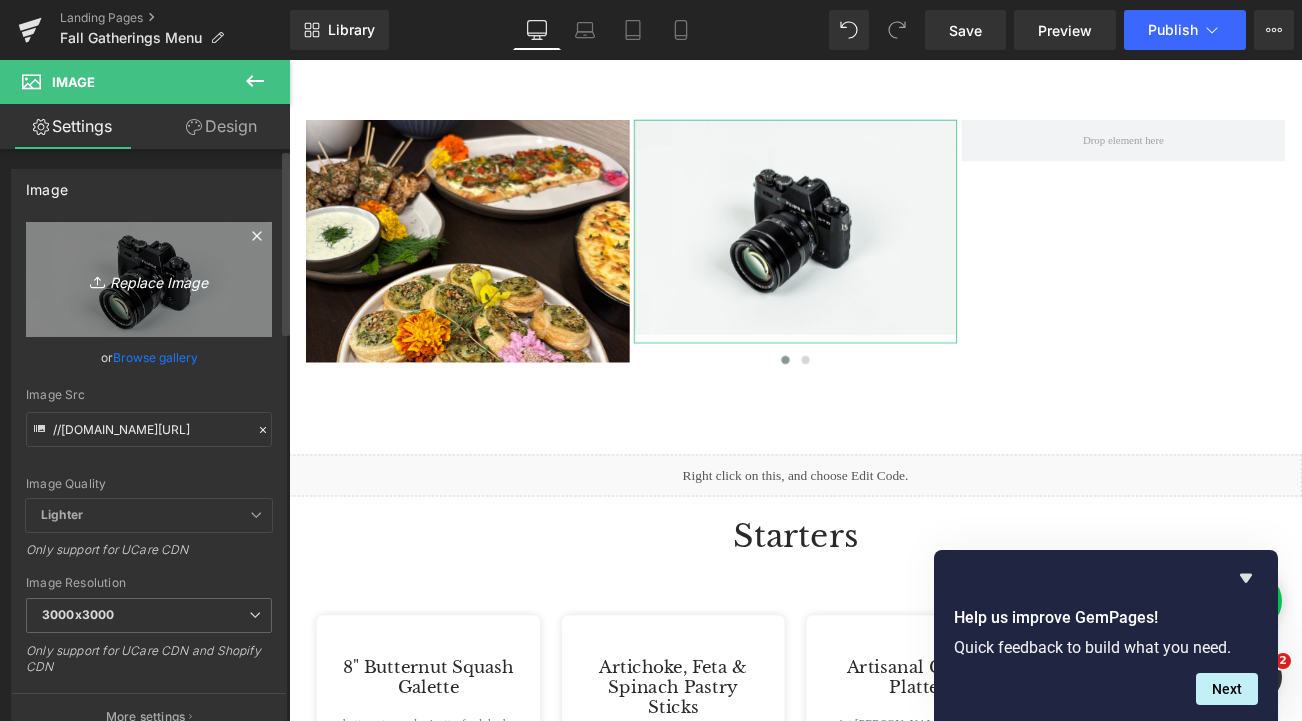
click at [116, 294] on link "Replace Image" at bounding box center [149, 279] width 246 height 115
type input "C:\fakepath\2.jpg"
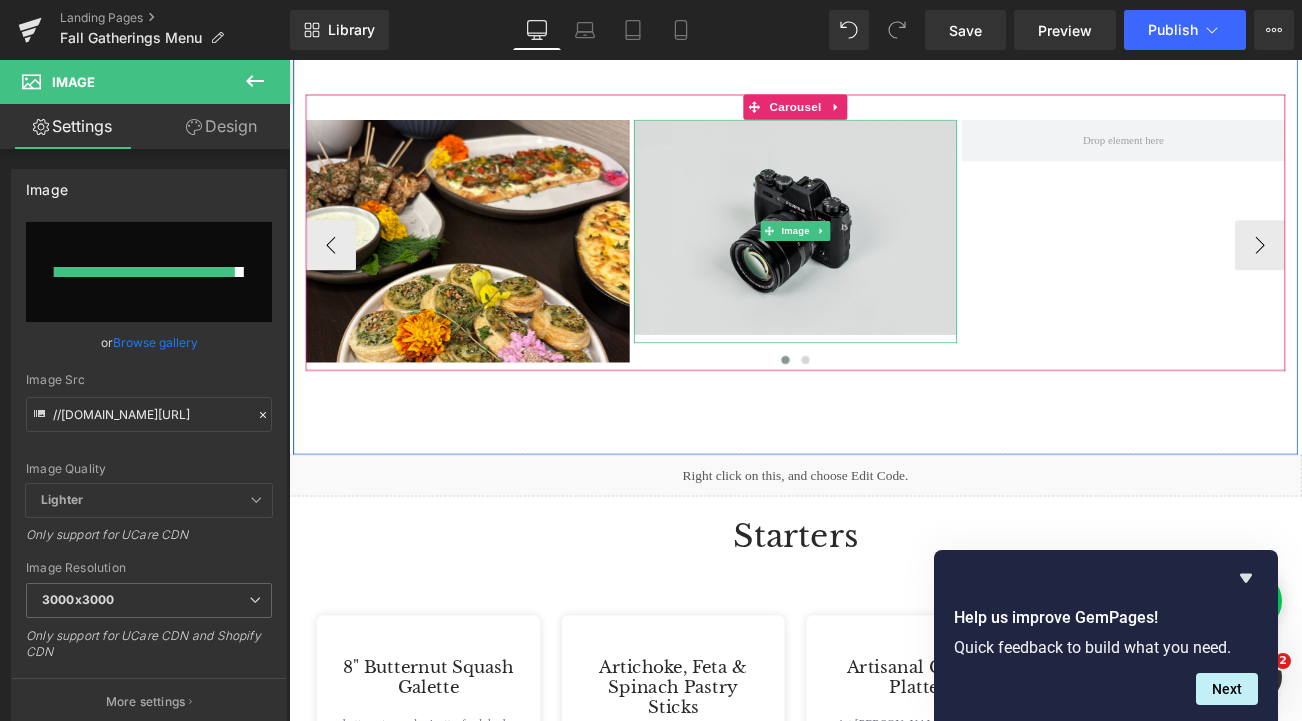
click at [954, 207] on img at bounding box center [894, 259] width 387 height 256
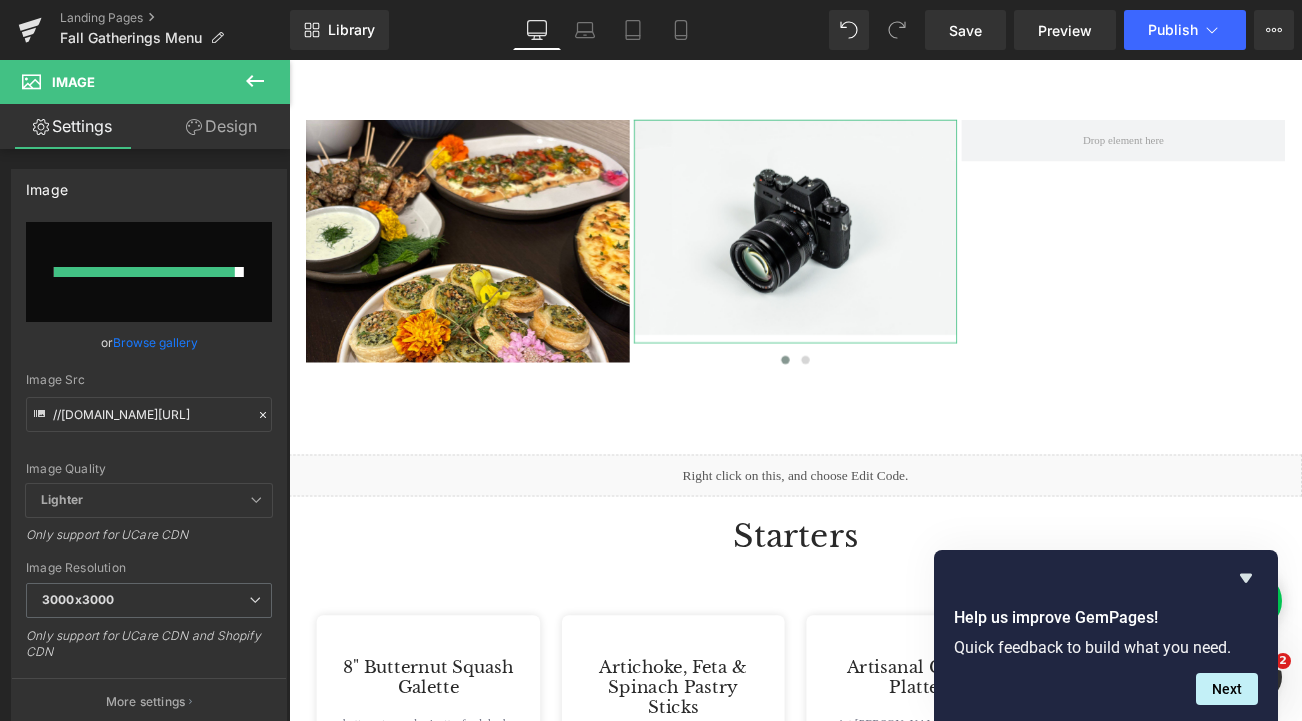
click at [205, 137] on link "Design" at bounding box center [221, 126] width 145 height 45
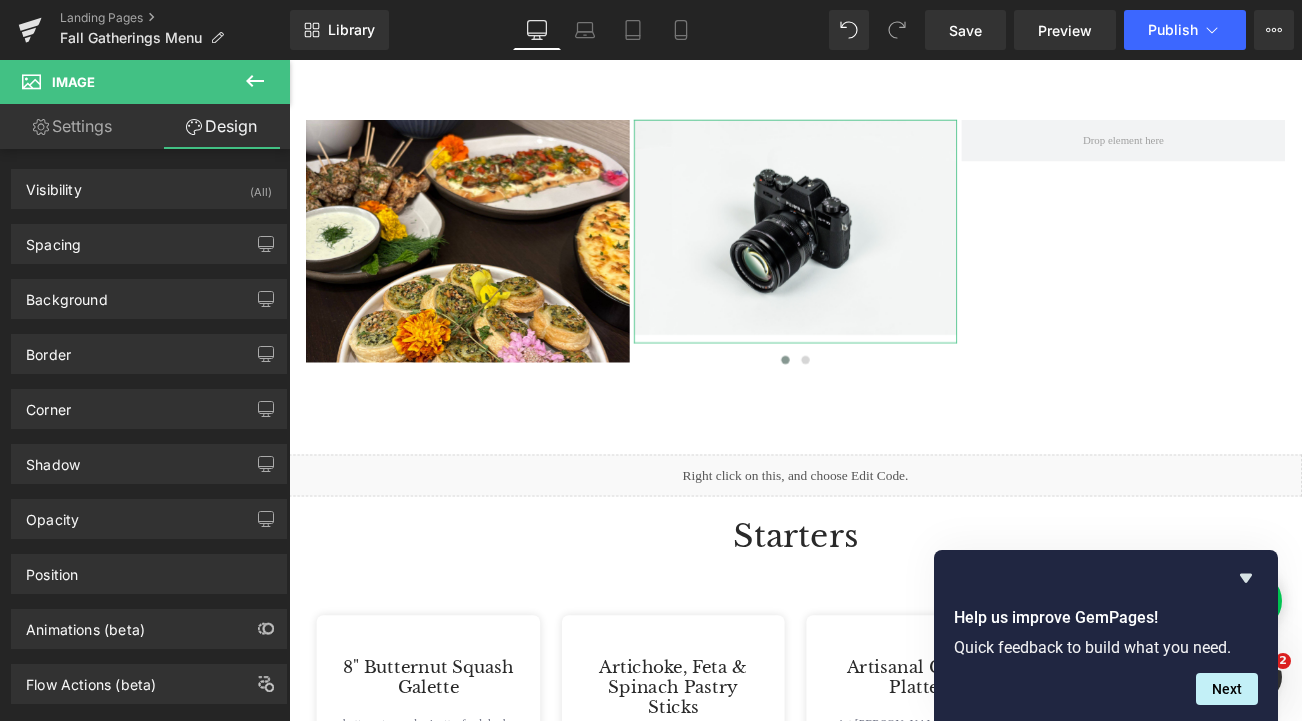
click at [55, 126] on link "Settings" at bounding box center [72, 126] width 145 height 45
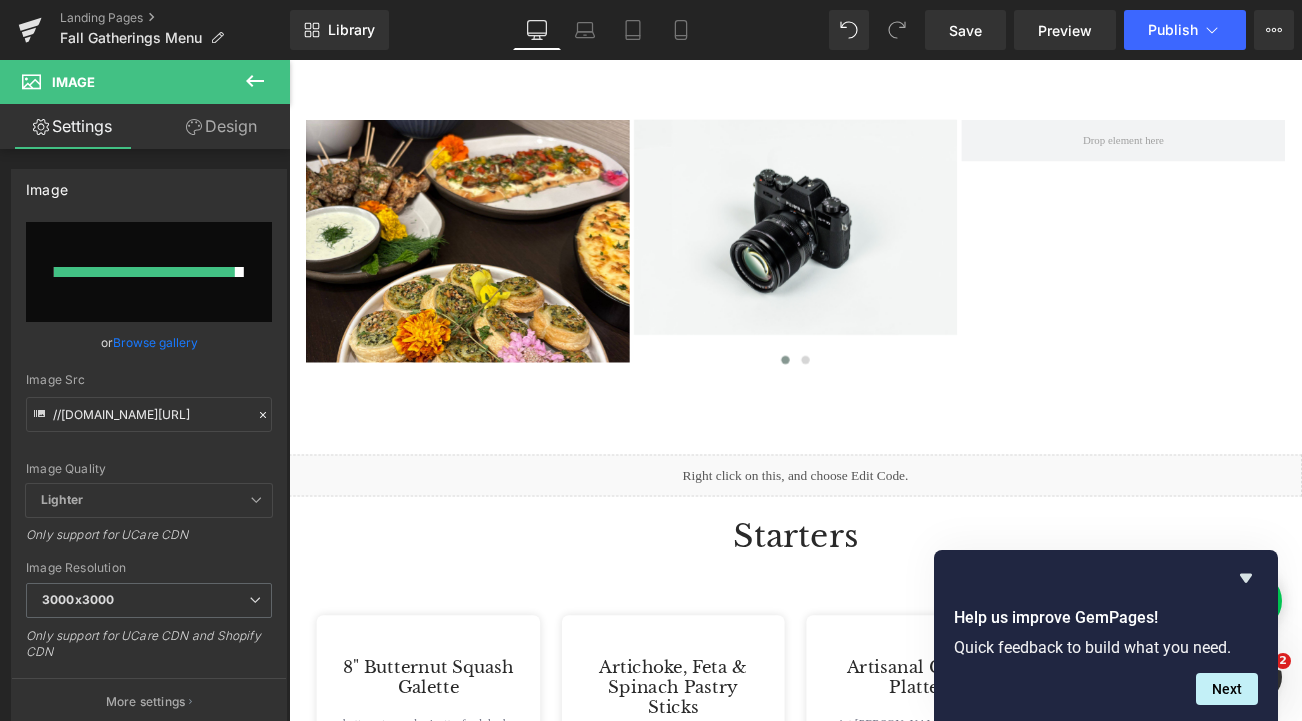
click at [258, 78] on icon at bounding box center [255, 81] width 24 height 24
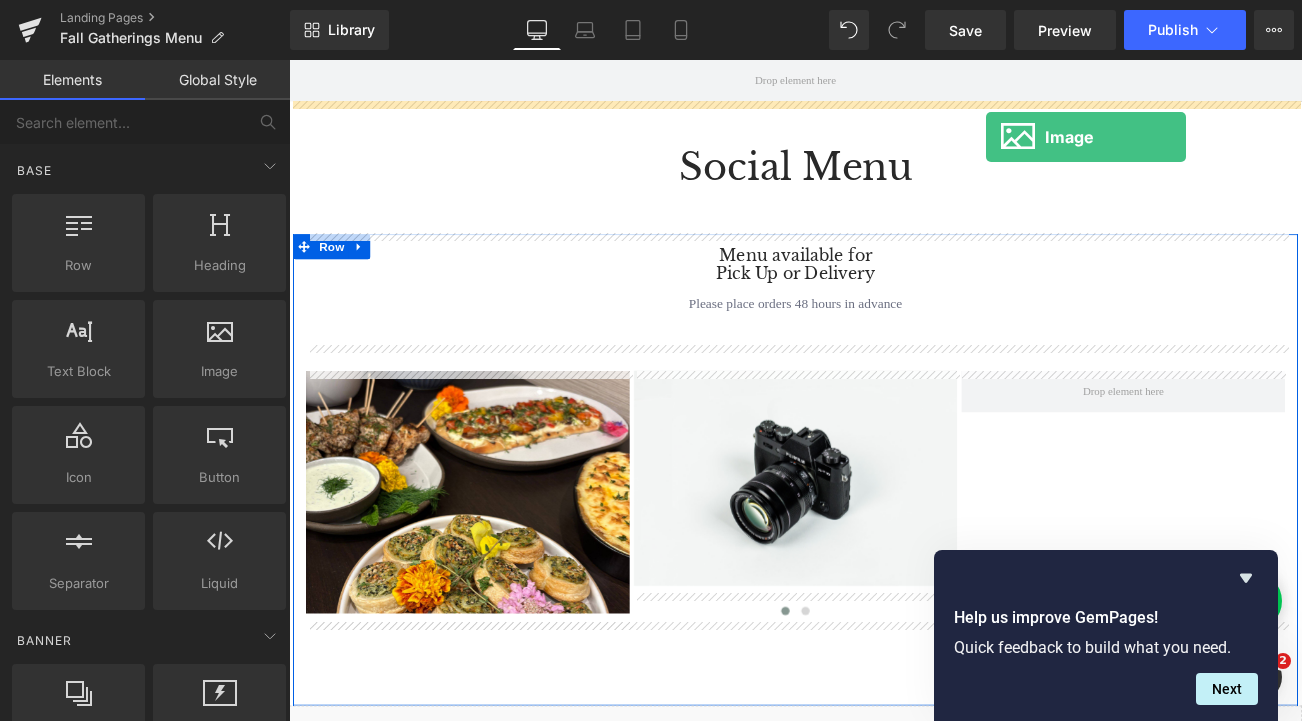
scroll to position [466, 0]
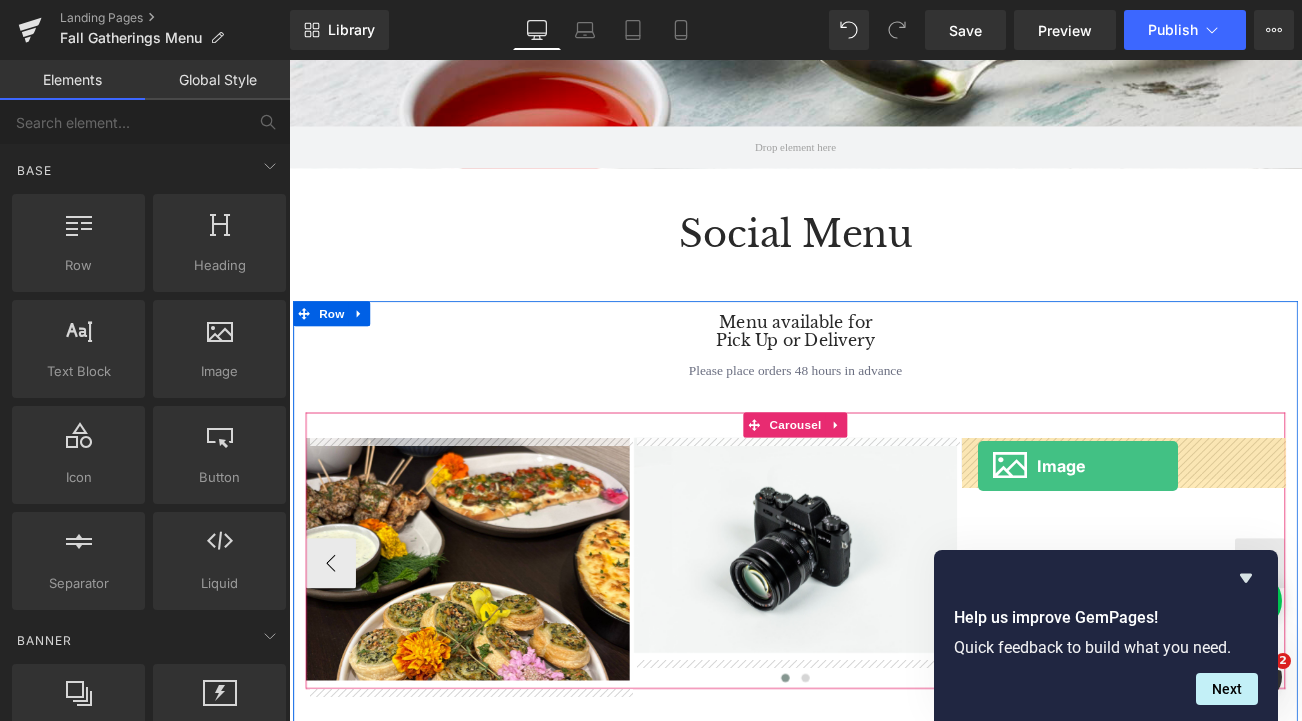
drag, startPoint x: 459, startPoint y: 420, endPoint x: 1113, endPoint y: 545, distance: 665.7
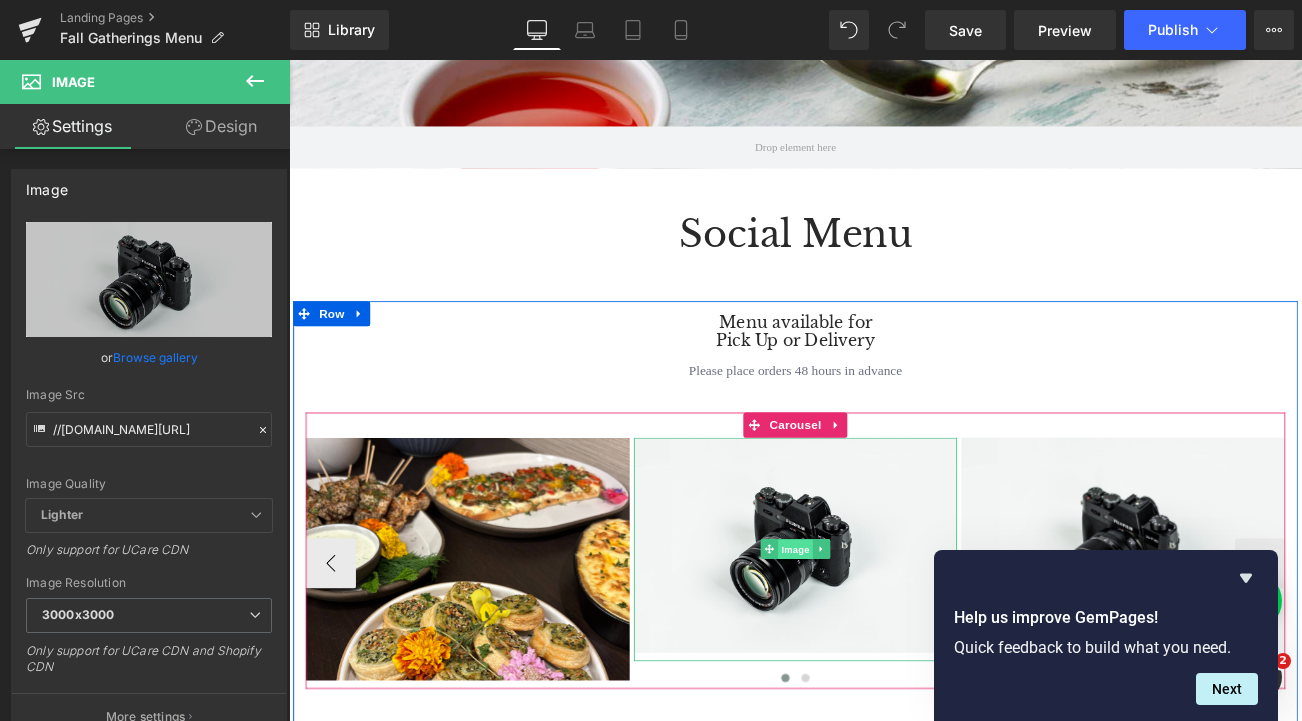
click at [886, 639] on span "Image" at bounding box center [894, 645] width 42 height 24
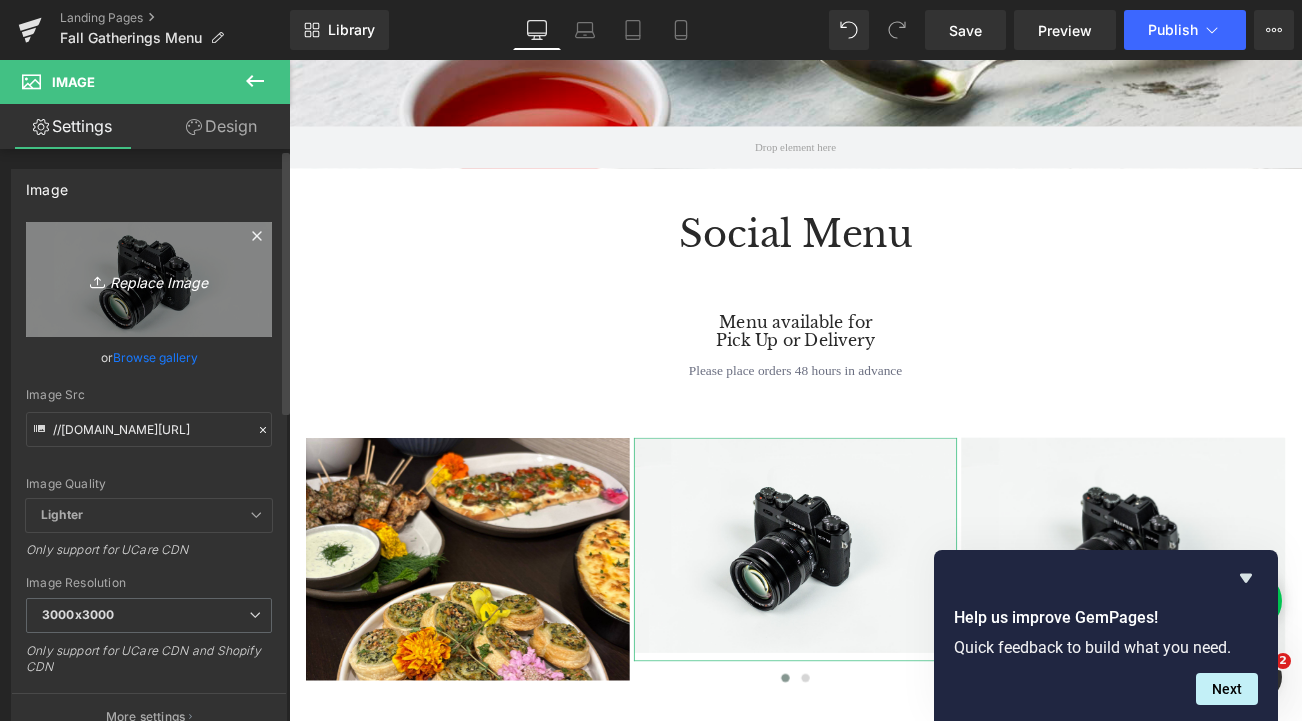
click at [153, 274] on icon "Replace Image" at bounding box center [149, 279] width 160 height 25
type input "C:\fakepath\2.jpg"
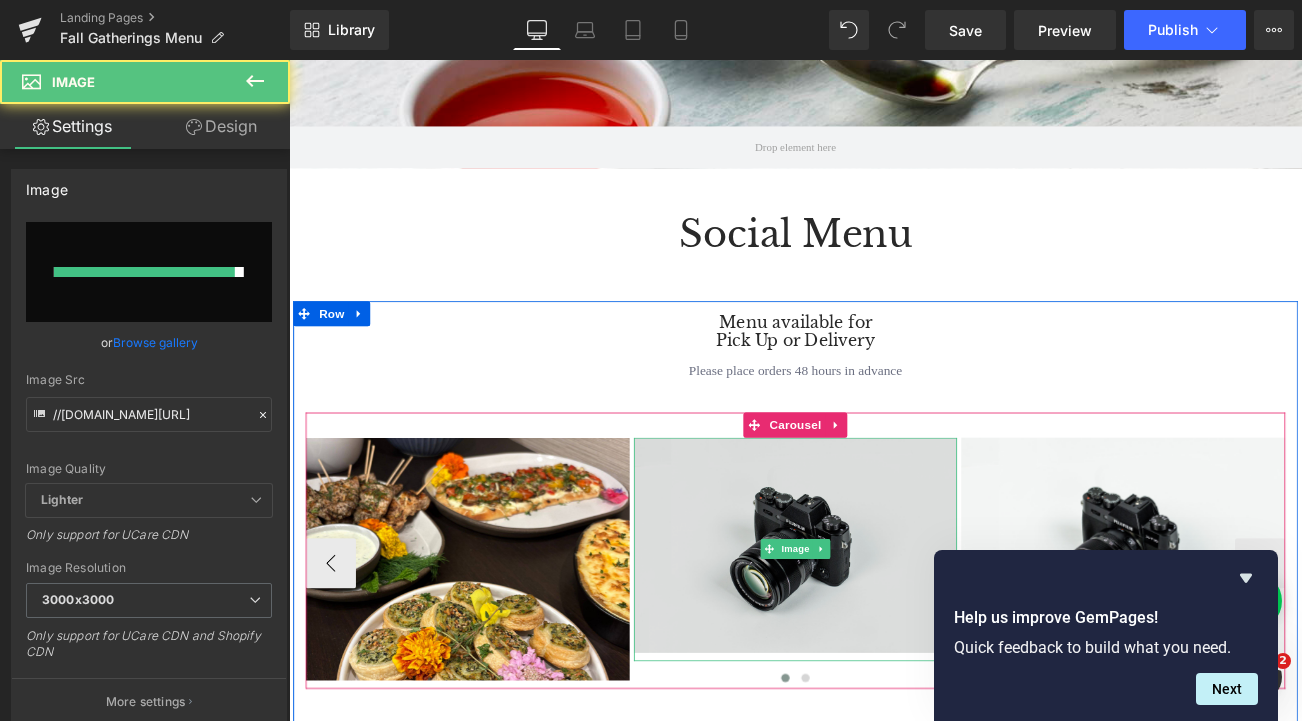
click at [992, 693] on img at bounding box center [894, 639] width 387 height 256
click at [893, 629] on img at bounding box center [894, 639] width 387 height 256
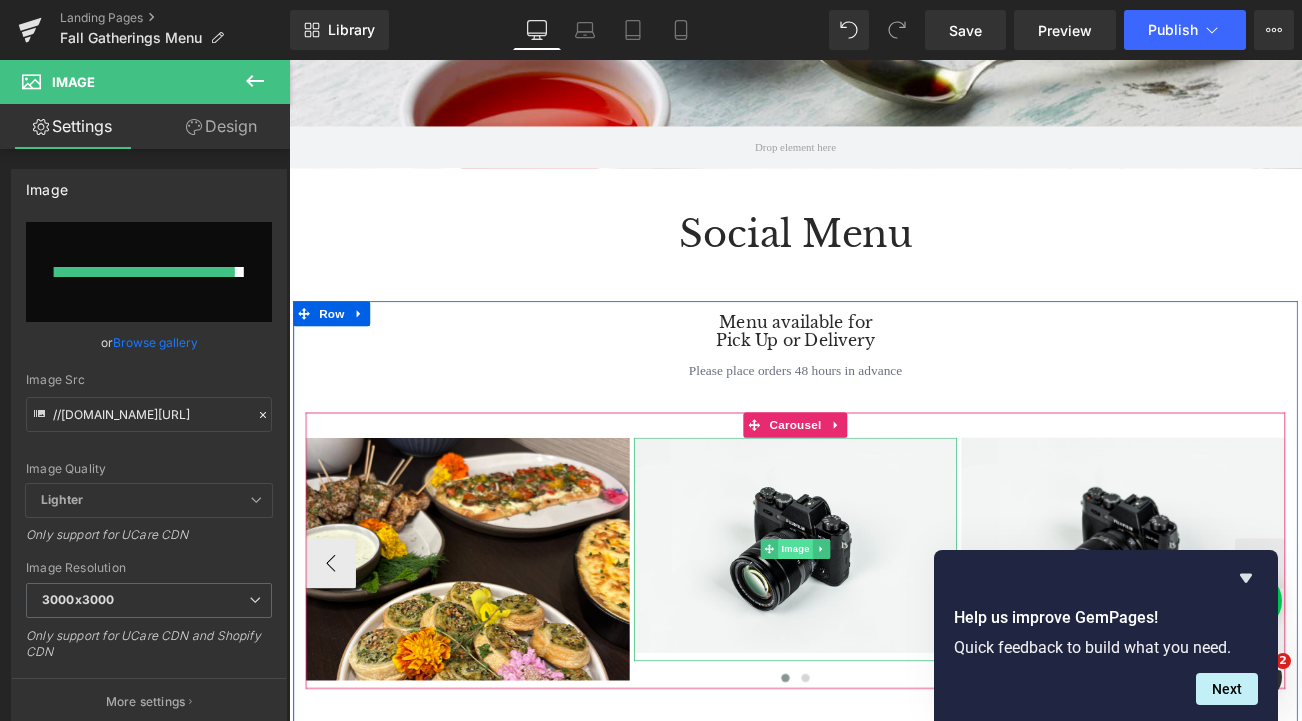
click at [893, 636] on span "Image" at bounding box center [894, 644] width 42 height 24
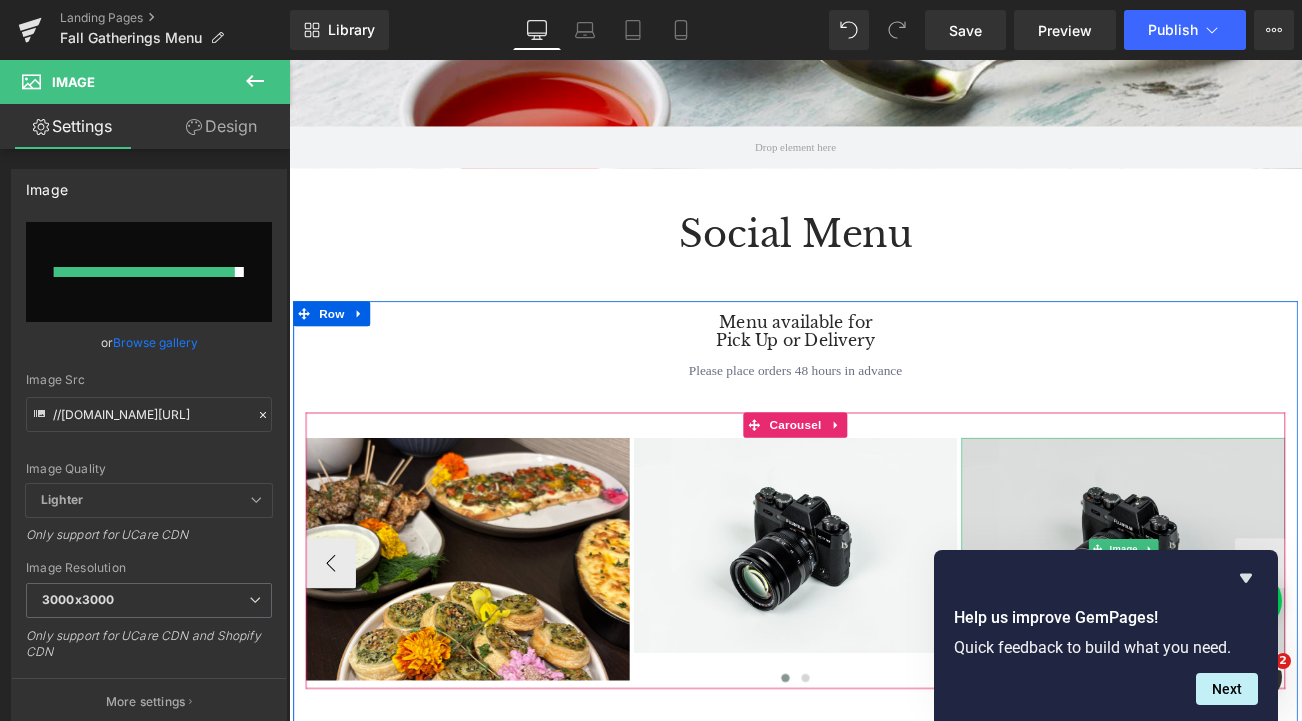
click at [1301, 587] on img at bounding box center [1285, 639] width 387 height 256
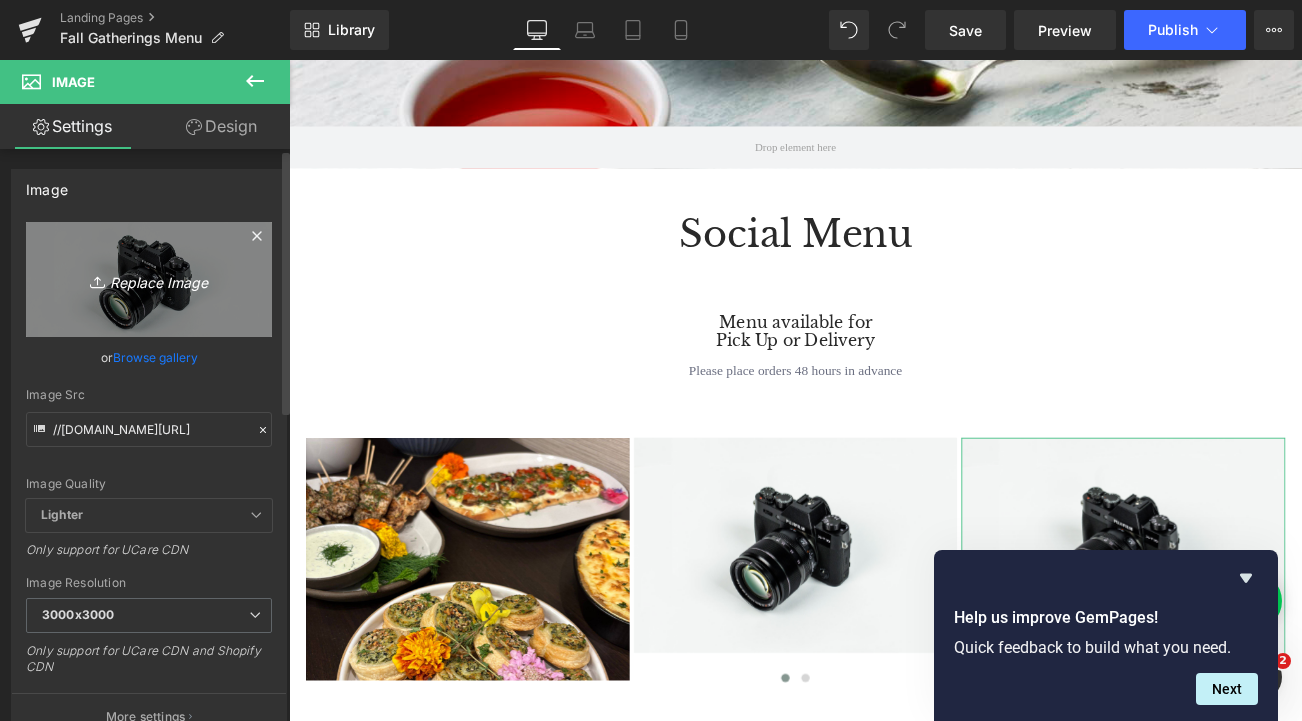
click at [172, 280] on icon "Replace Image" at bounding box center [149, 279] width 160 height 25
type input "C:\fakepath\3.jpg"
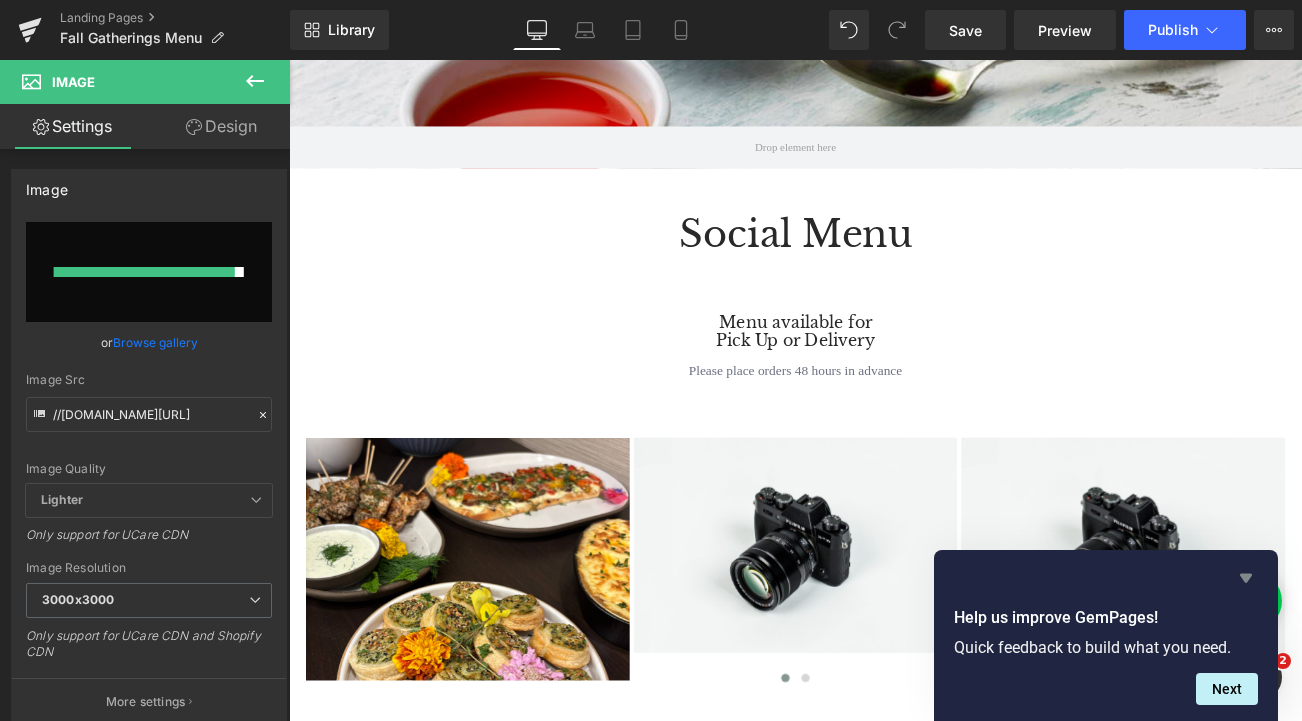
click at [1249, 583] on icon "Hide survey" at bounding box center [1246, 578] width 24 height 24
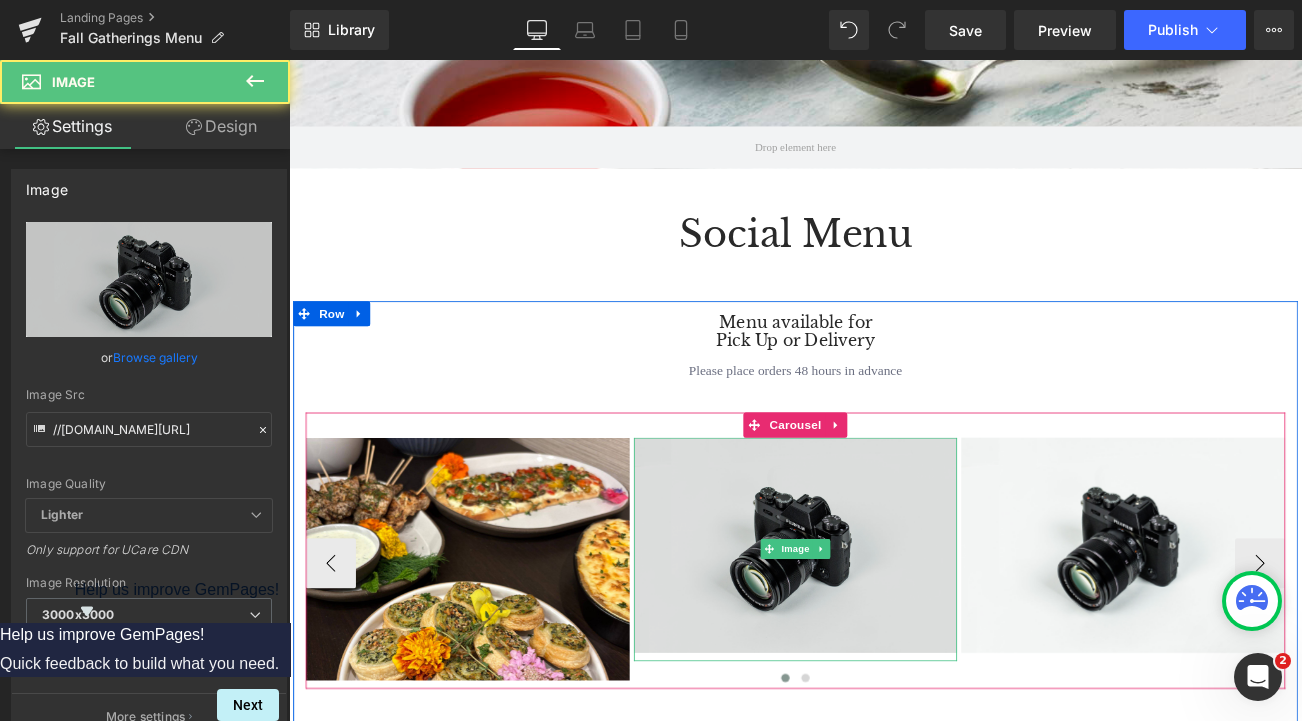
click at [1038, 720] on img at bounding box center [894, 639] width 387 height 256
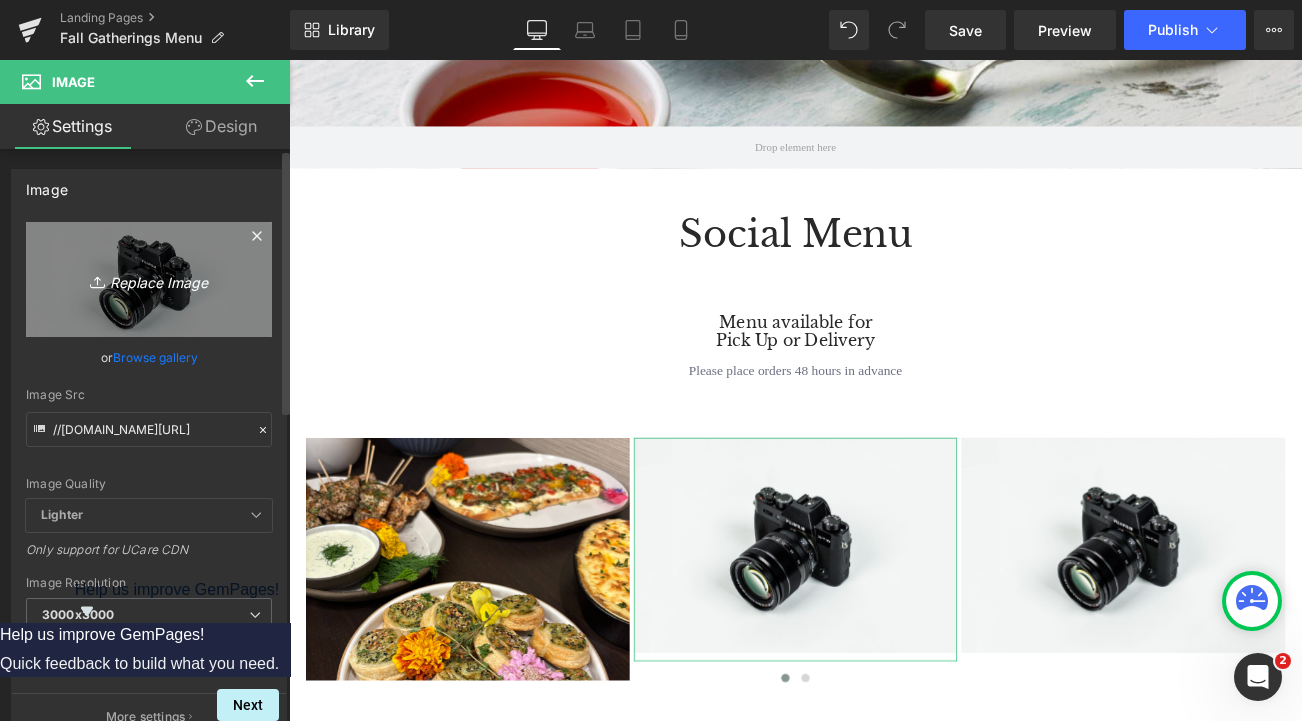
click at [169, 279] on icon "Replace Image" at bounding box center [149, 279] width 160 height 25
type input "C:\fakepath\2.jpg"
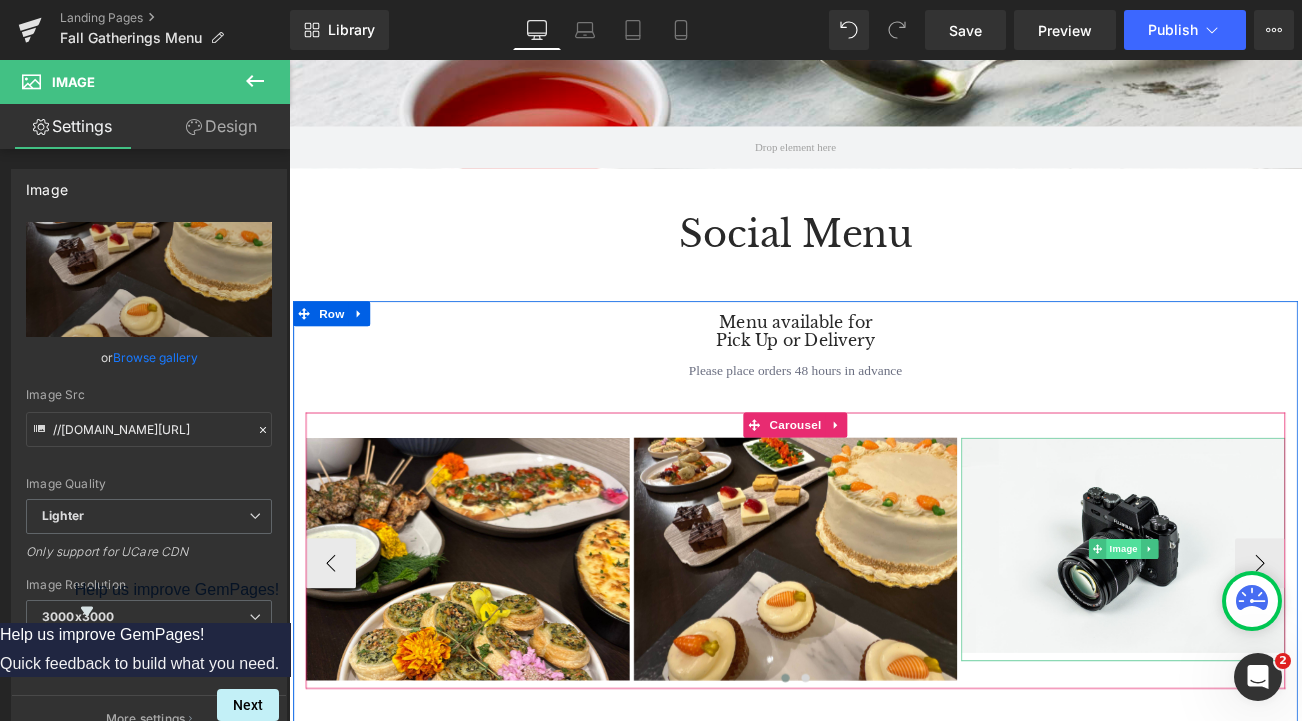
click at [1272, 645] on span "Image" at bounding box center [1286, 644] width 42 height 24
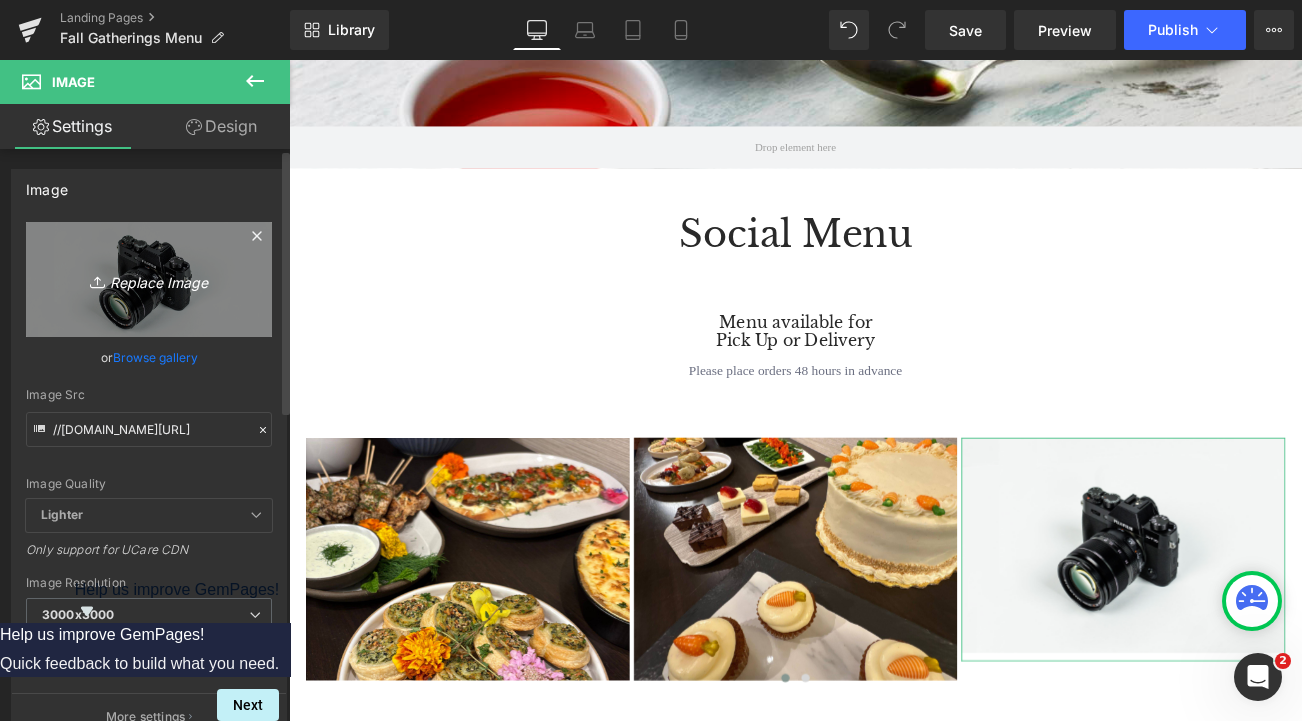
click at [169, 290] on icon "Replace Image" at bounding box center [149, 279] width 160 height 25
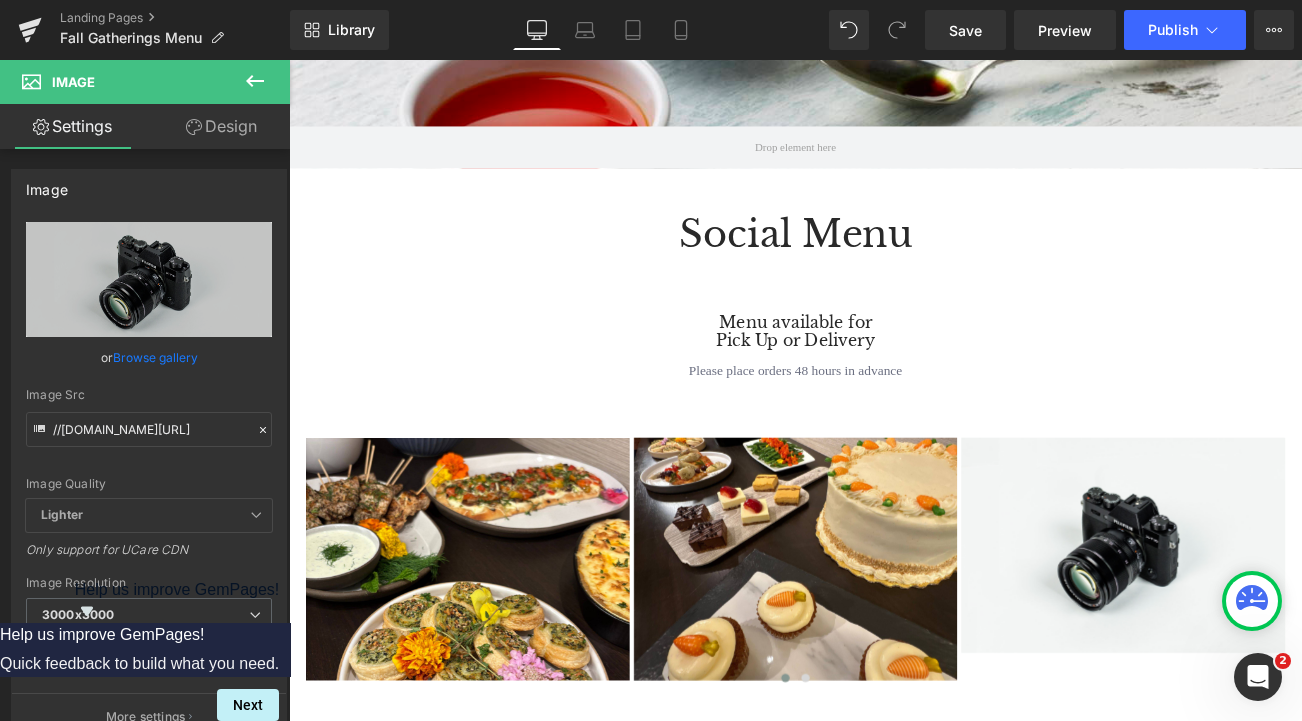
type input "C:\fakepath\3.jpg"
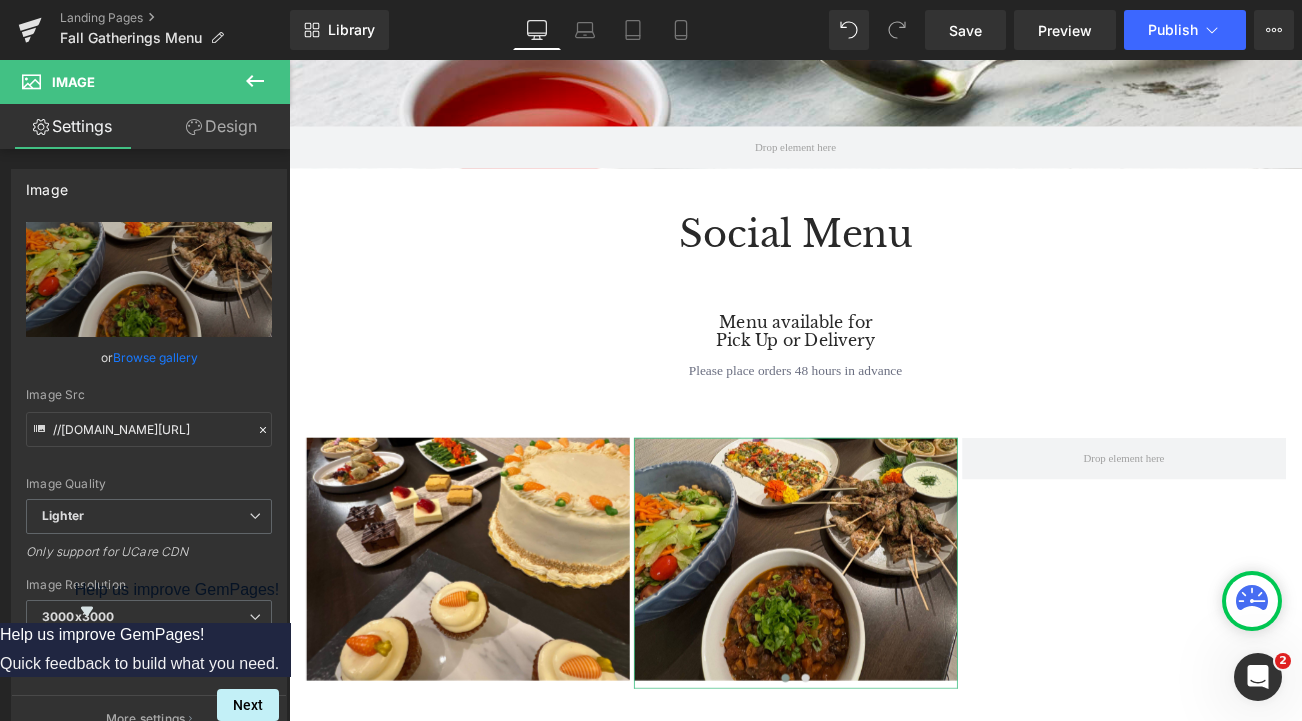
click at [235, 118] on link "Design" at bounding box center [221, 126] width 145 height 45
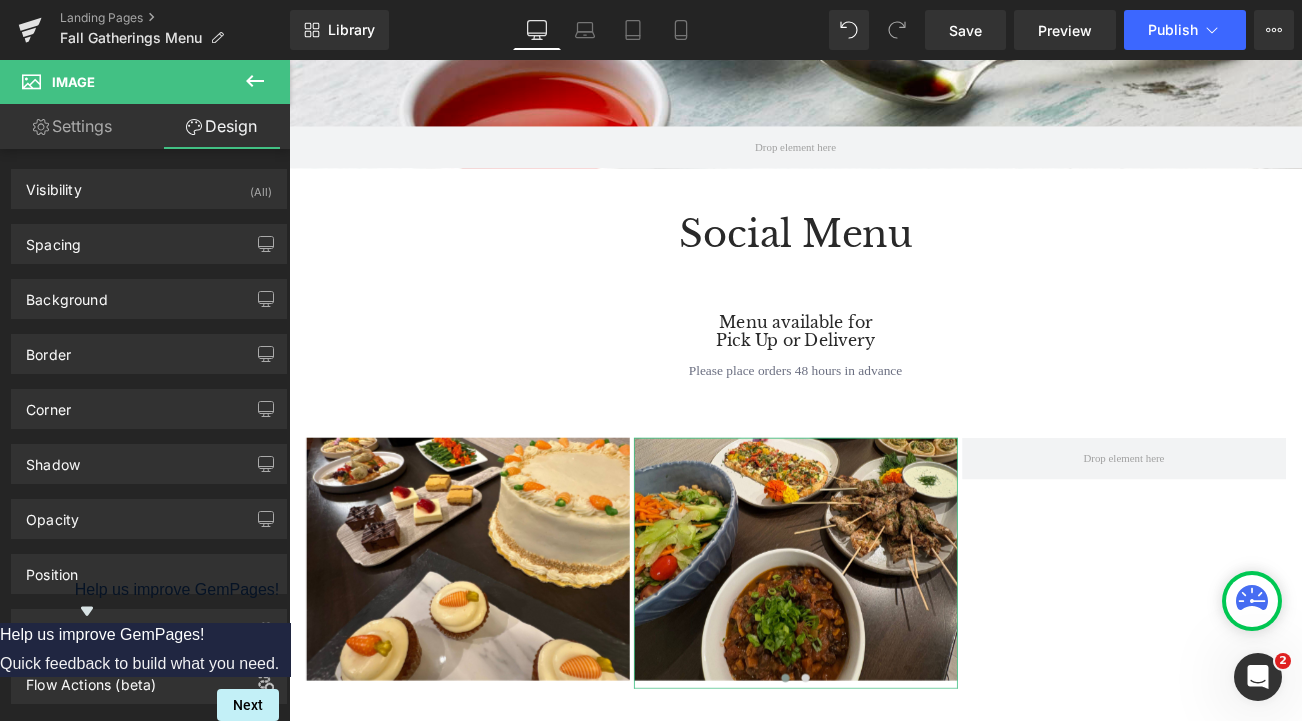
click at [45, 134] on icon at bounding box center [41, 127] width 16 height 16
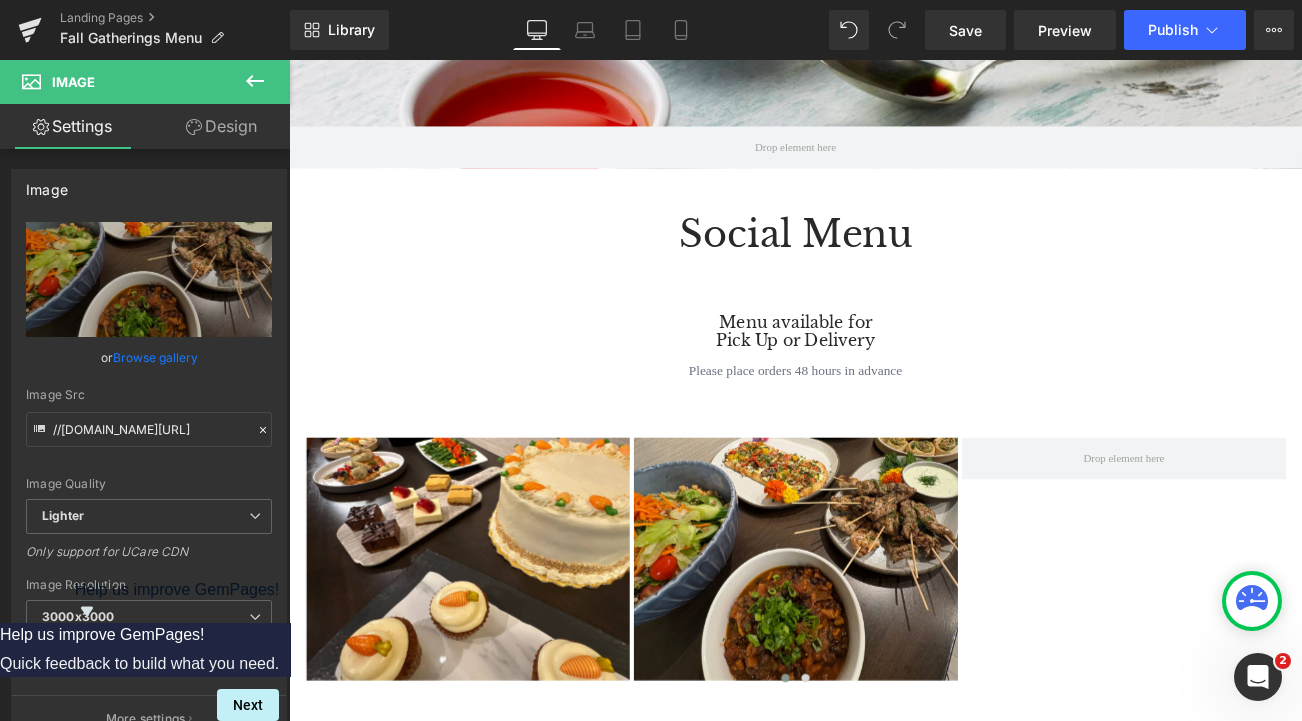
click at [255, 79] on icon at bounding box center [255, 81] width 24 height 24
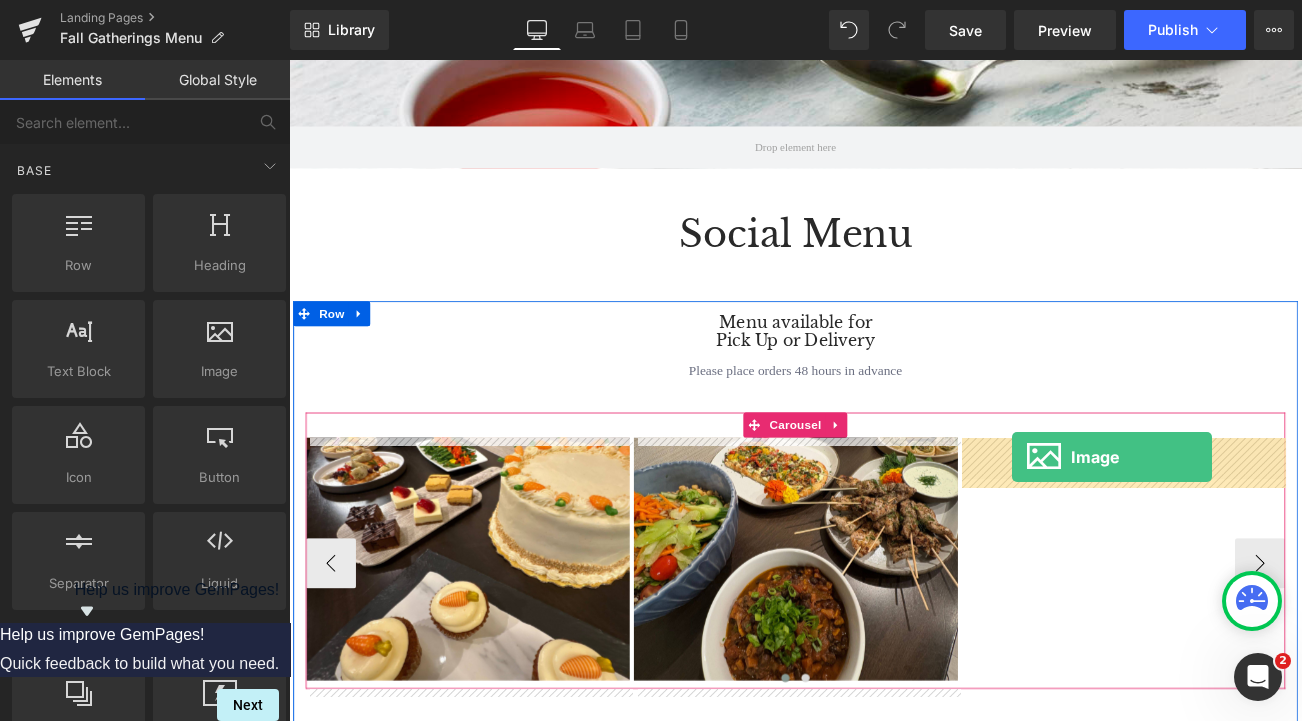
drag, startPoint x: 459, startPoint y: 407, endPoint x: 1153, endPoint y: 534, distance: 705.4
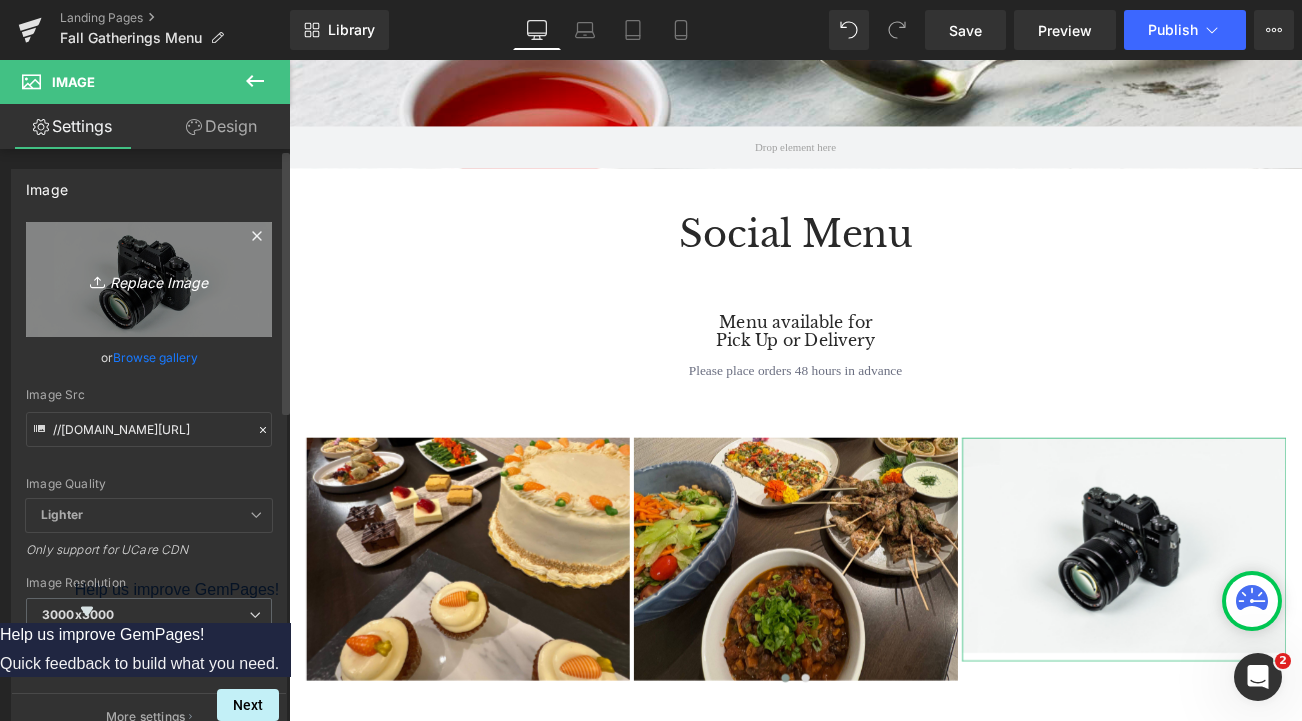
click at [162, 269] on icon "Replace Image" at bounding box center [149, 279] width 160 height 25
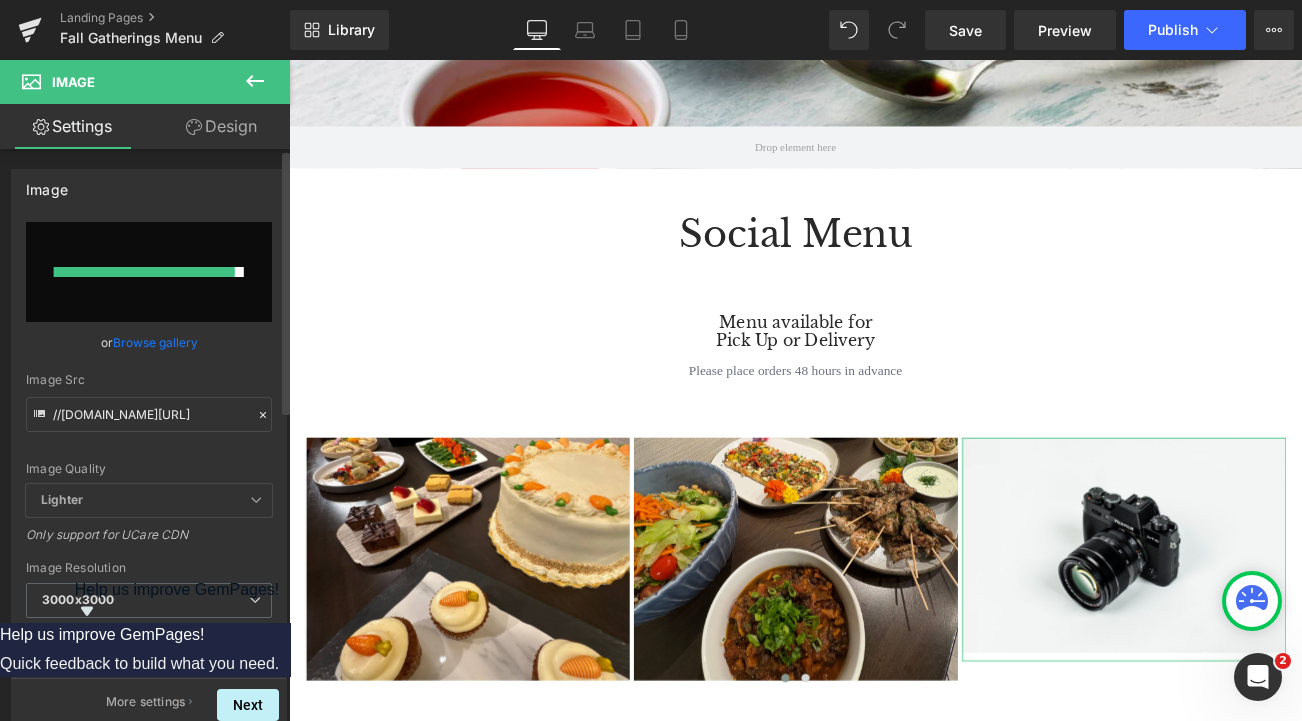
click at [209, 291] on input "file" at bounding box center [149, 272] width 246 height 100
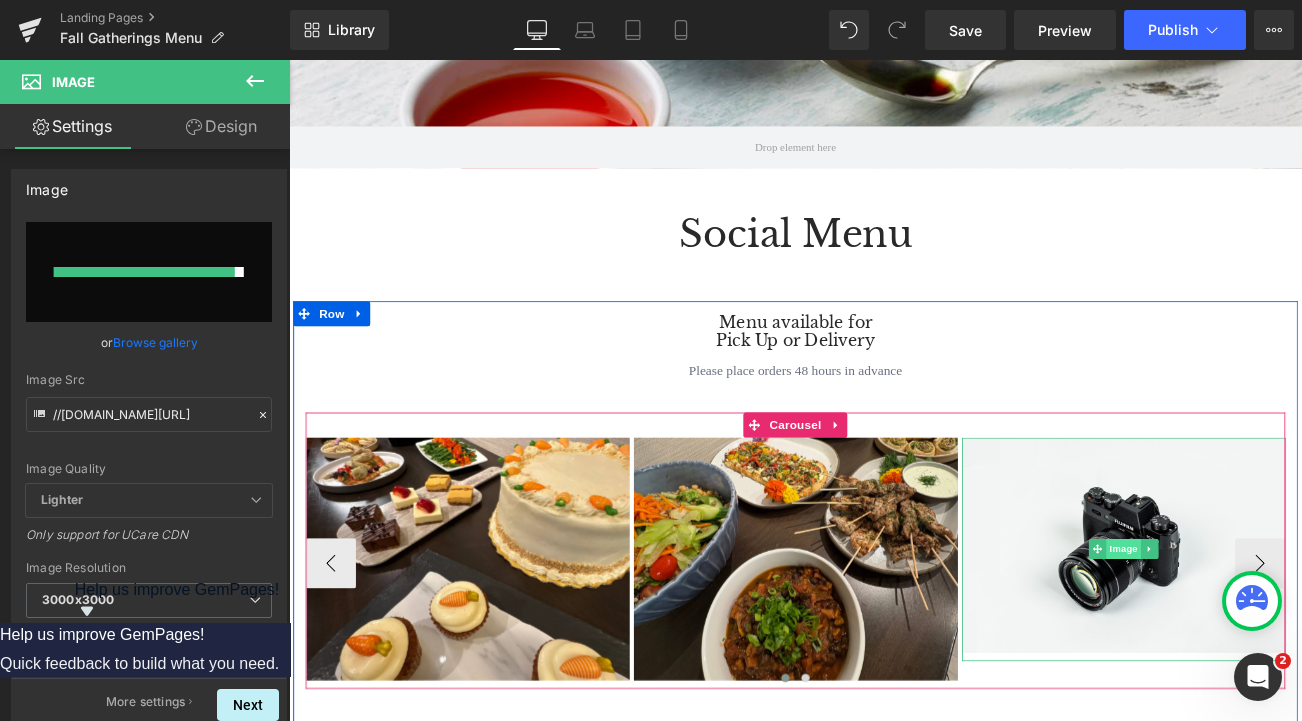
click at [1284, 647] on span "Image" at bounding box center [1287, 644] width 42 height 24
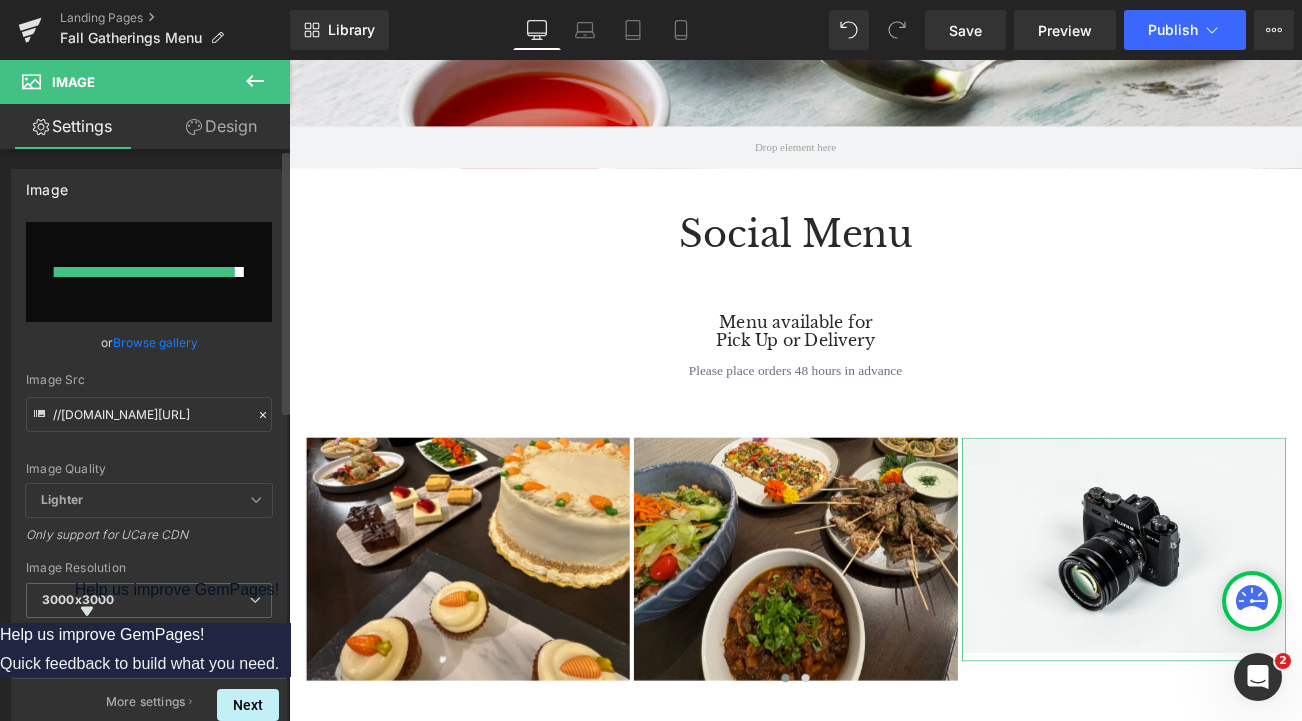
click at [152, 293] on input "file" at bounding box center [149, 272] width 246 height 100
type input "C:\fakepath\4.jpg"
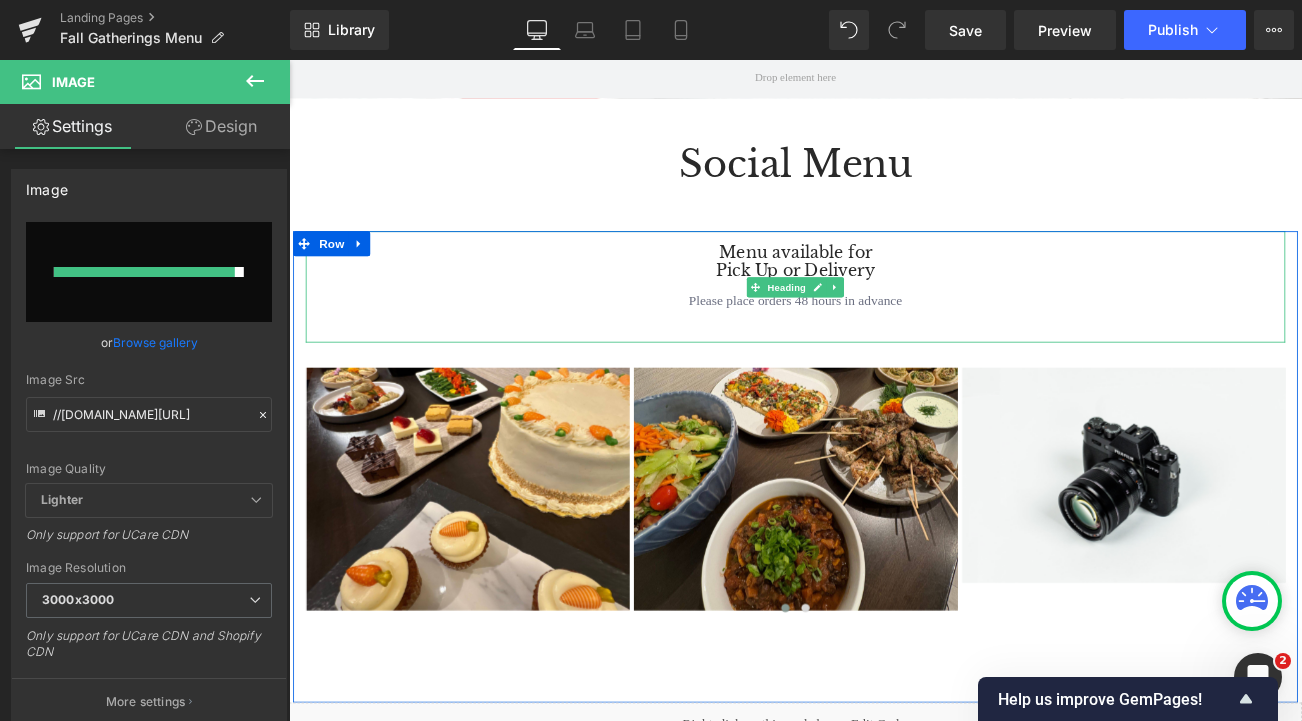
scroll to position [591, 0]
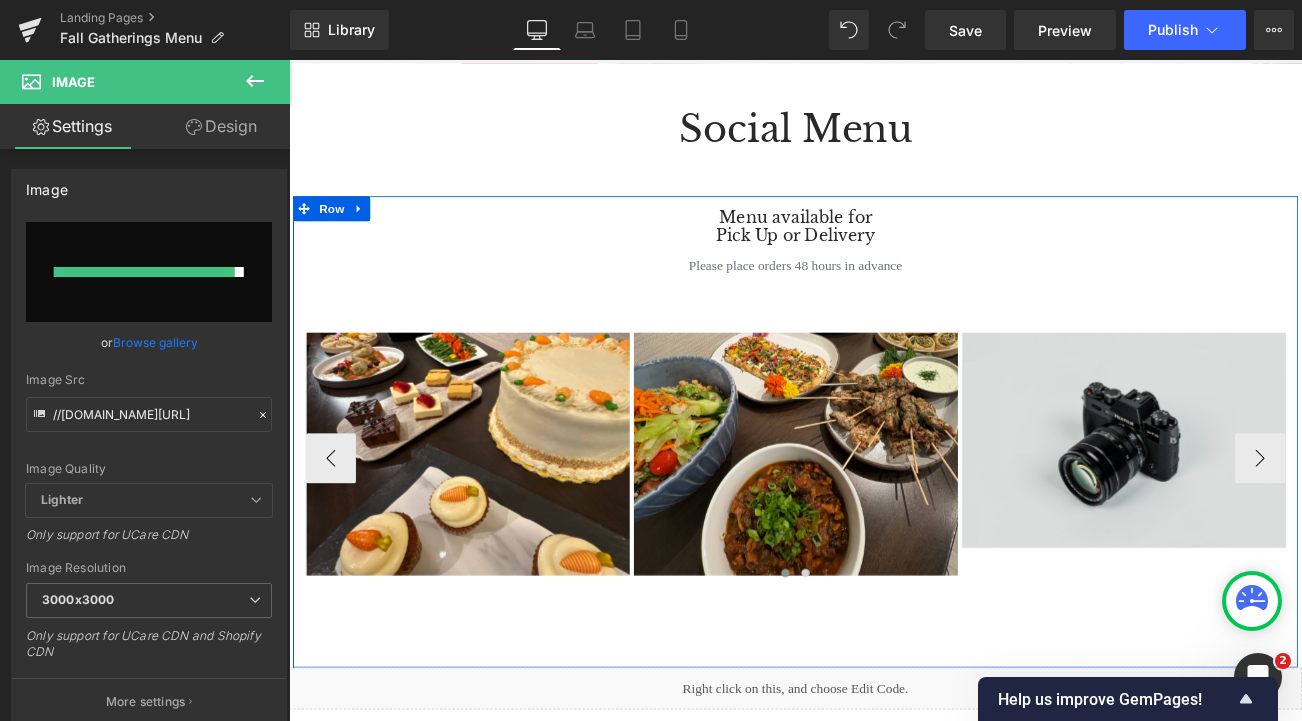
click at [1263, 475] on img at bounding box center [1286, 514] width 387 height 256
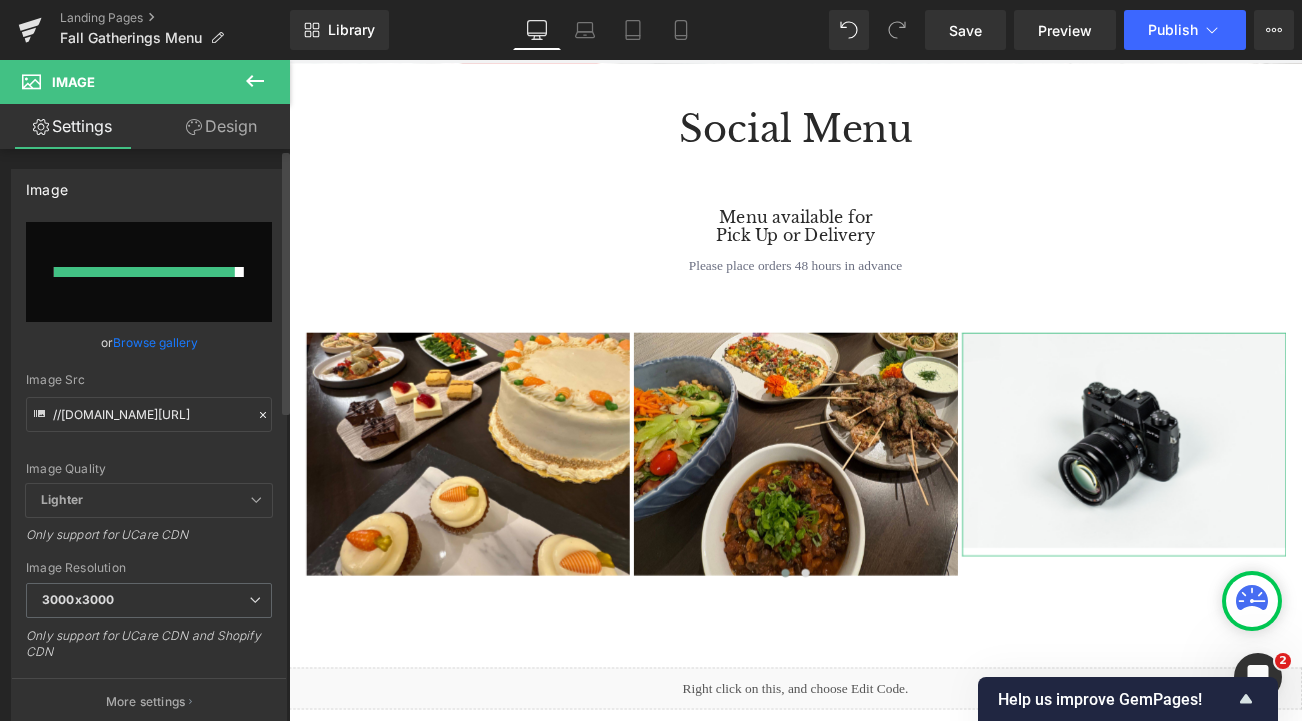
click at [186, 278] on input "file" at bounding box center [149, 272] width 246 height 100
type input "C:\fakepath\4.jpg"
